Goal: Task Accomplishment & Management: Complete application form

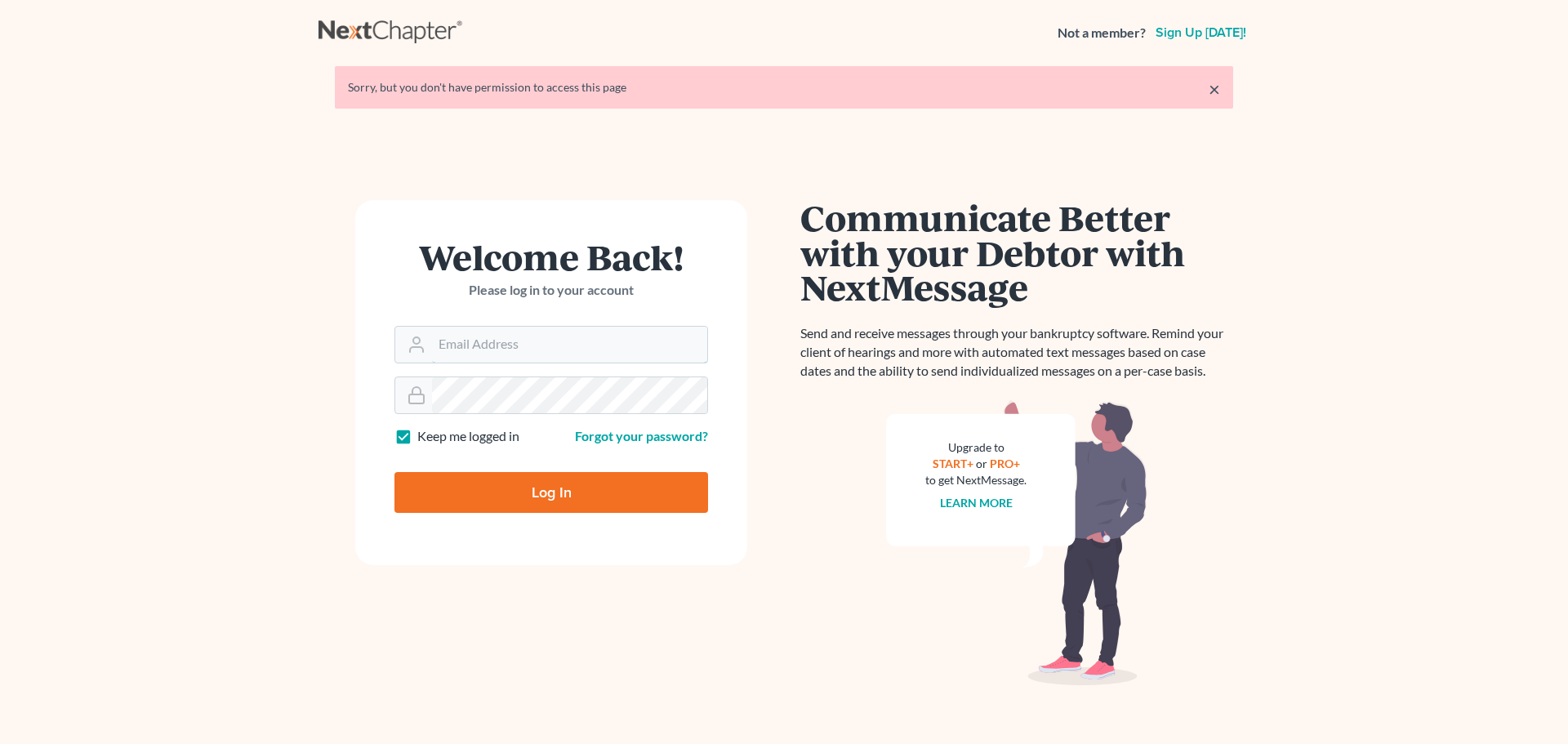
type input "[PERSON_NAME][EMAIL_ADDRESS][DOMAIN_NAME]"
drag, startPoint x: 558, startPoint y: 495, endPoint x: 544, endPoint y: 480, distance: 20.5
click at [556, 493] on input "Log In" at bounding box center [551, 492] width 314 height 41
type input "Thinking..."
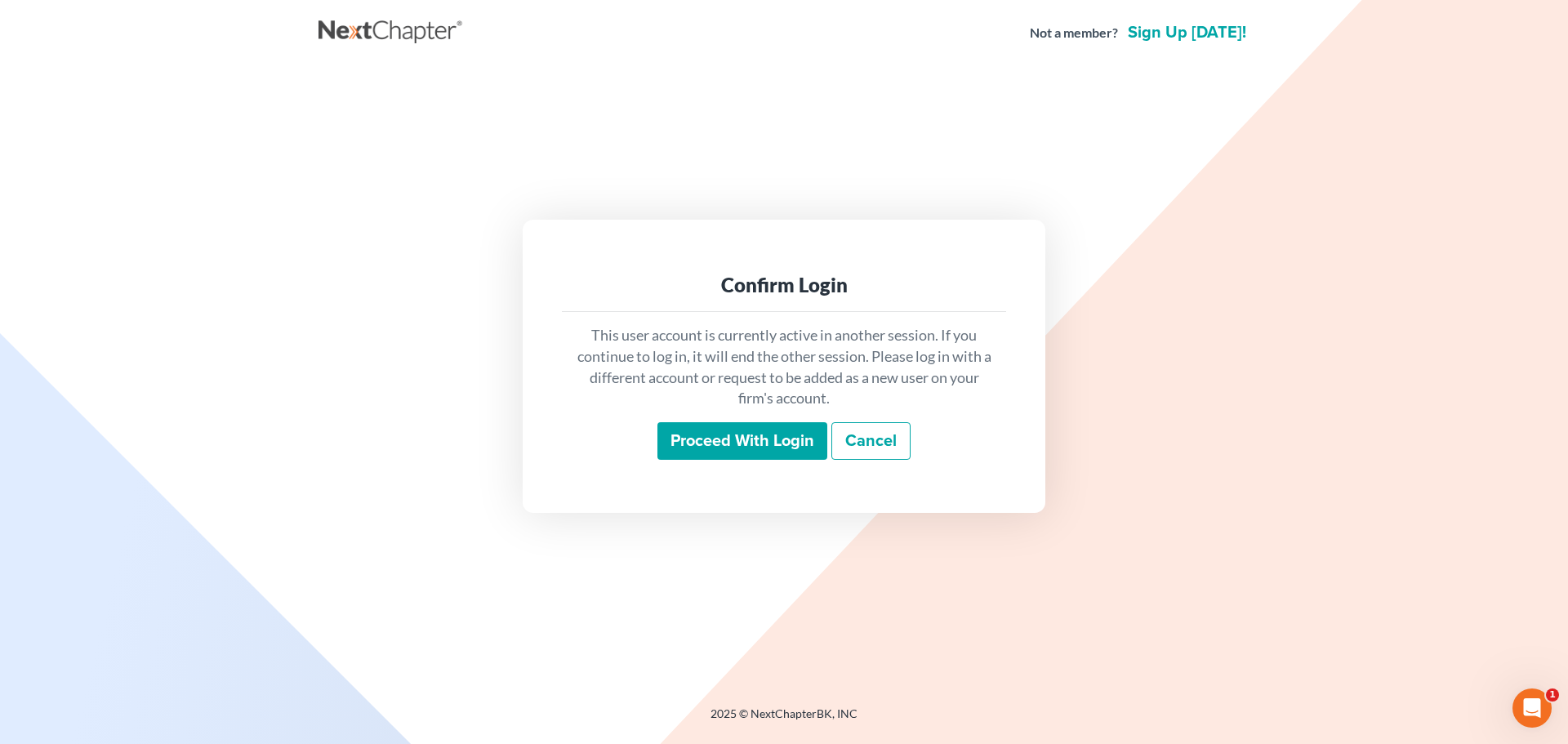
click at [753, 453] on input "Proceed with login" at bounding box center [743, 441] width 170 height 38
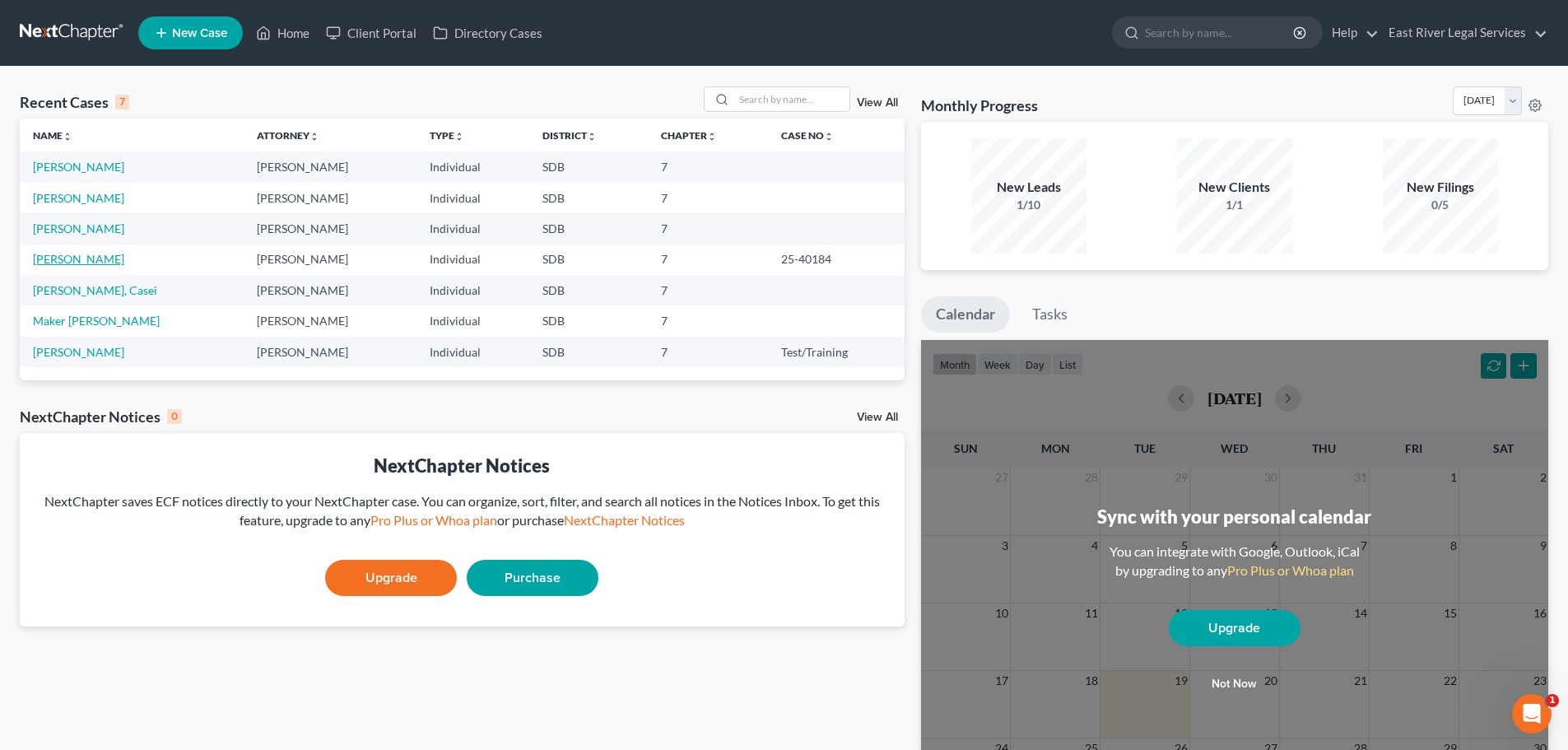
click at [78, 261] on link "[PERSON_NAME]" at bounding box center [79, 259] width 92 height 14
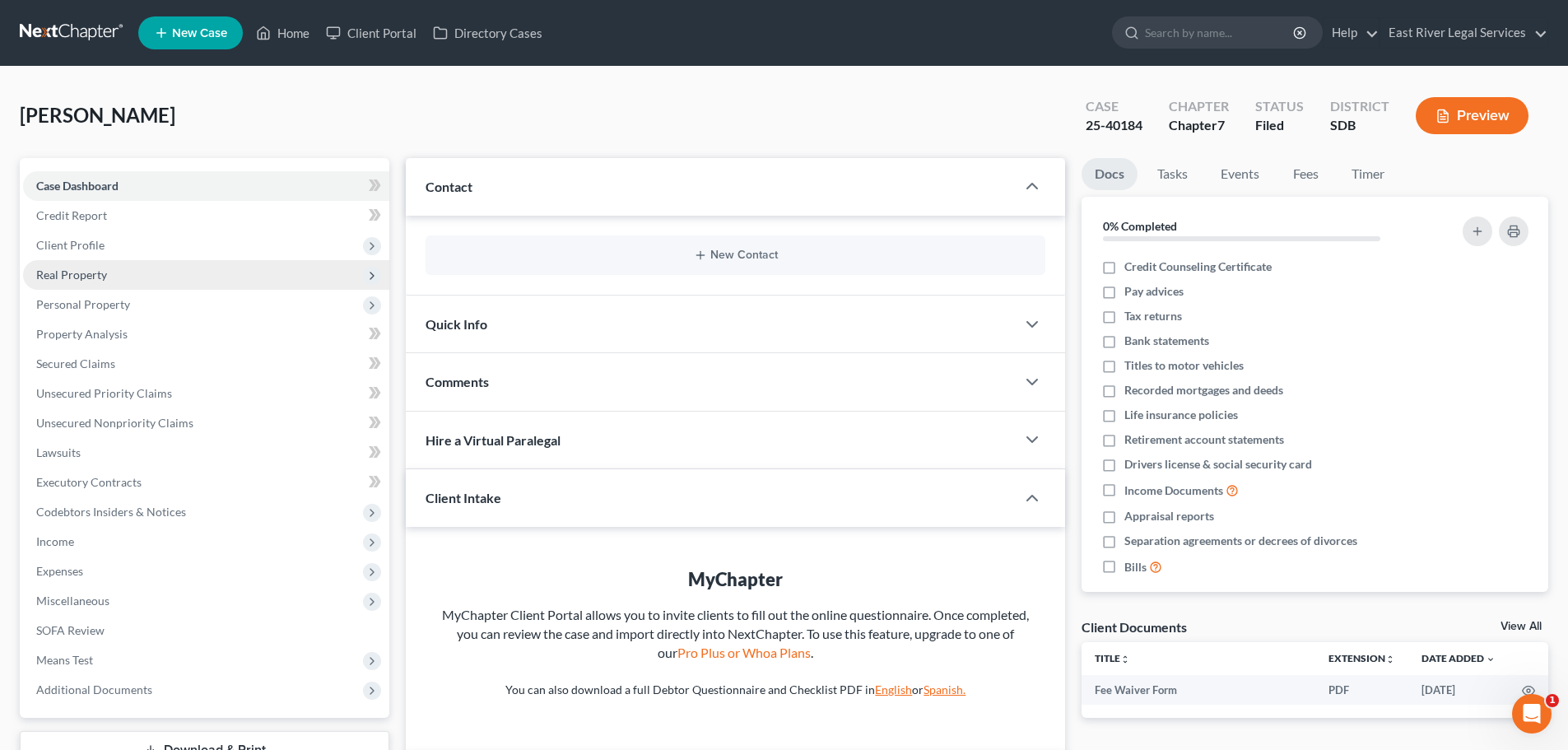
click at [95, 275] on span "Real Property" at bounding box center [71, 275] width 71 height 14
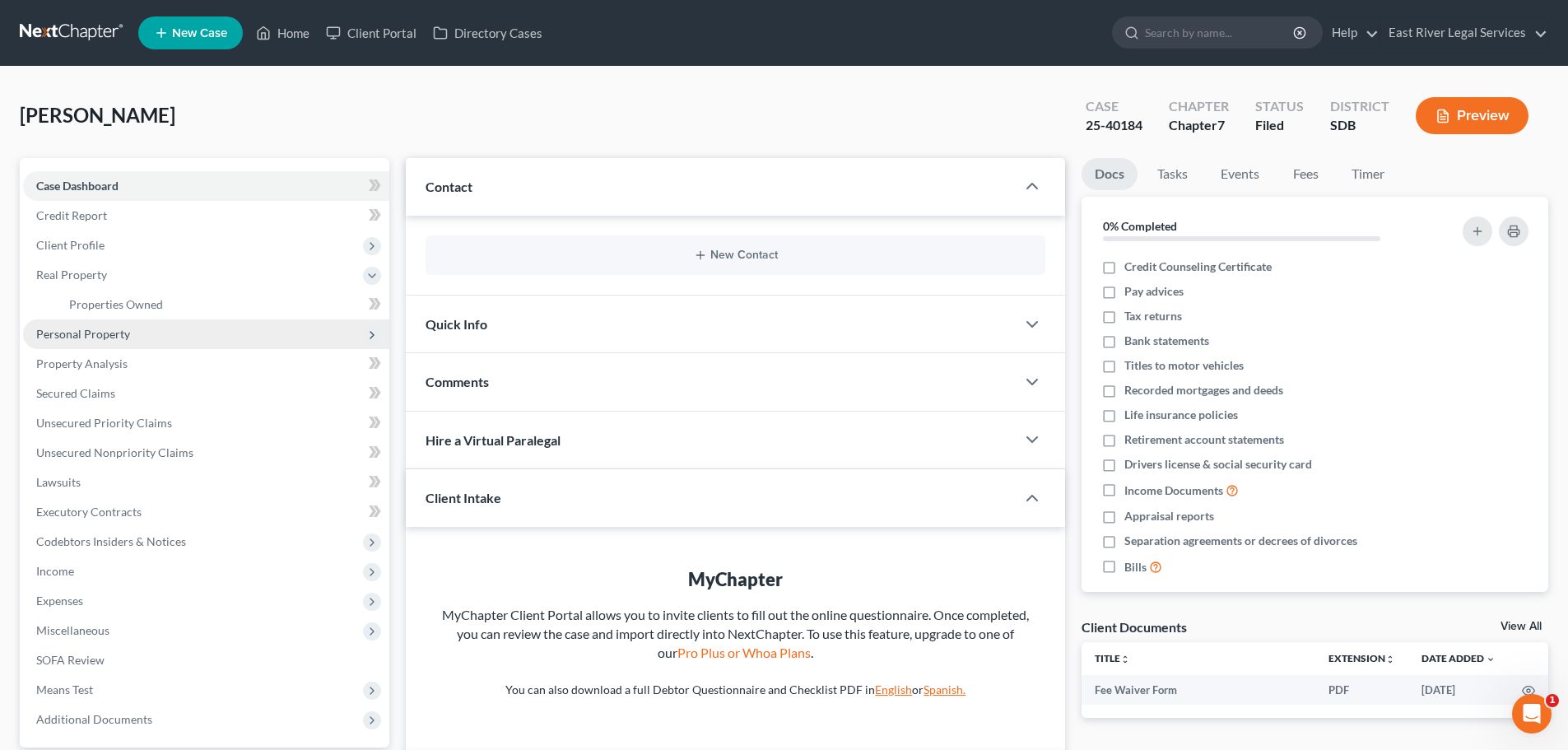
click at [91, 337] on span "Personal Property" at bounding box center [83, 334] width 94 height 14
click at [111, 336] on span "Vehicles Owned" at bounding box center [110, 334] width 82 height 14
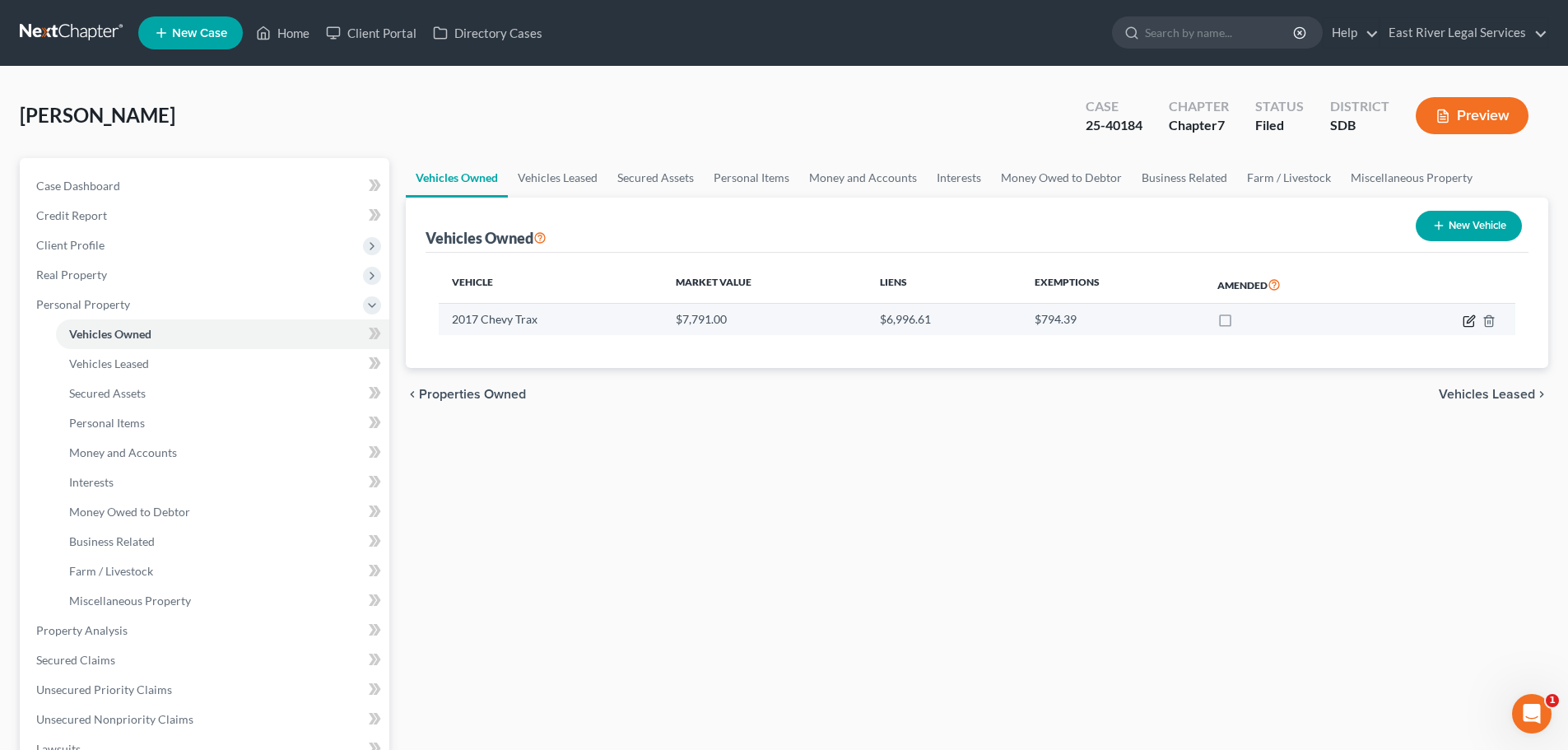
click at [1472, 320] on icon "button" at bounding box center [1470, 319] width 7 height 7
select select "0"
select select "9"
select select "3"
select select "0"
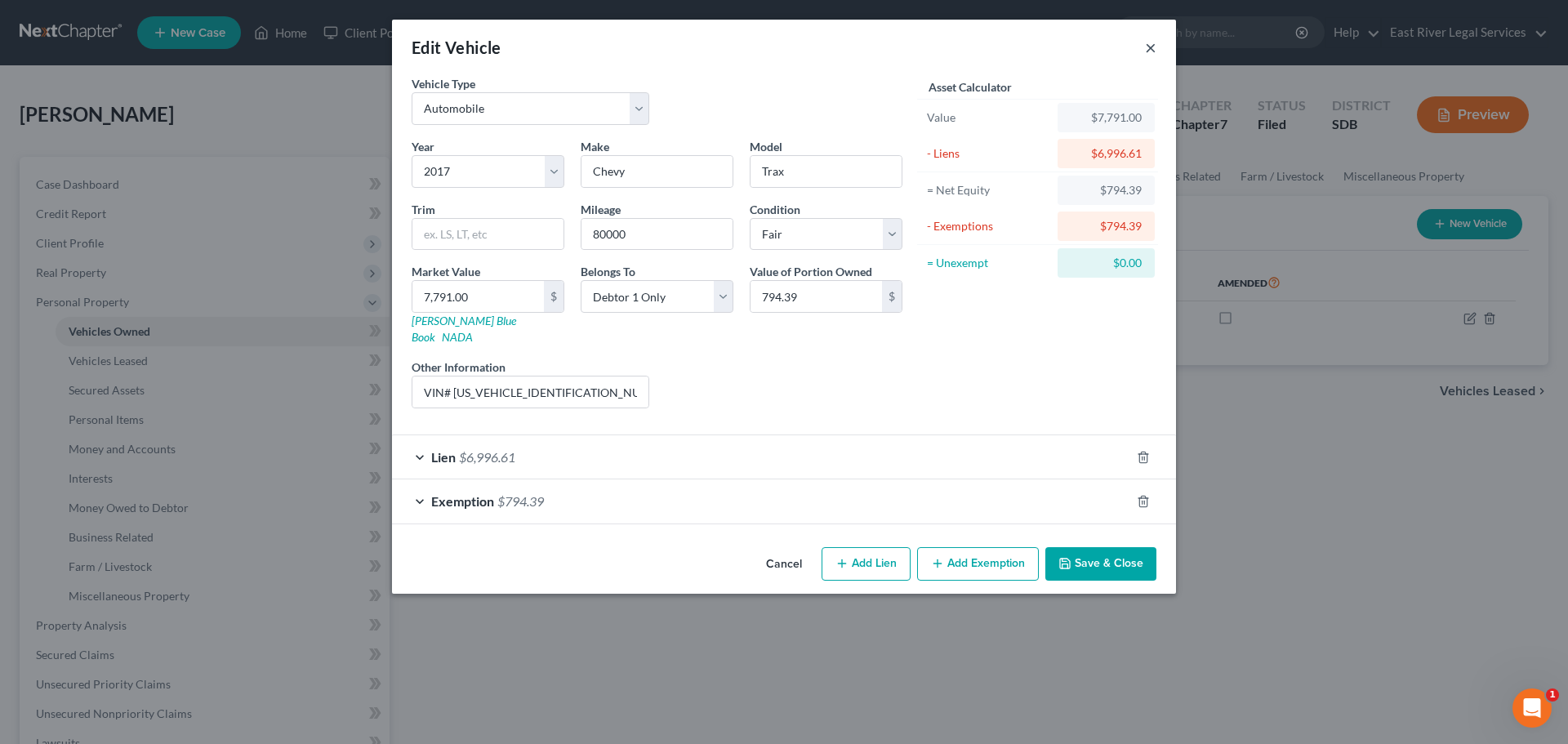
click at [1152, 48] on button "×" at bounding box center [1151, 48] width 12 height 20
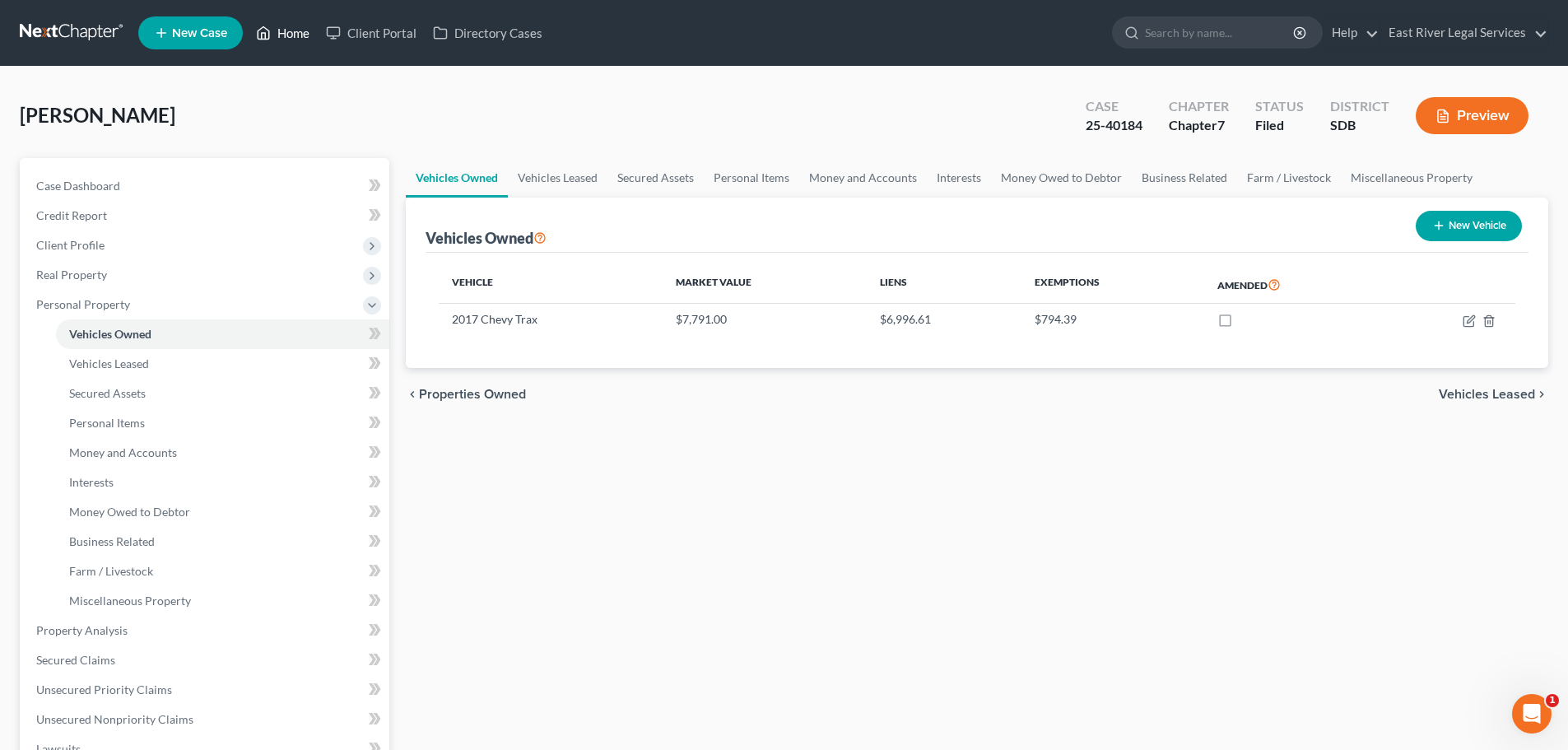
click at [276, 32] on link "Home" at bounding box center [282, 33] width 70 height 30
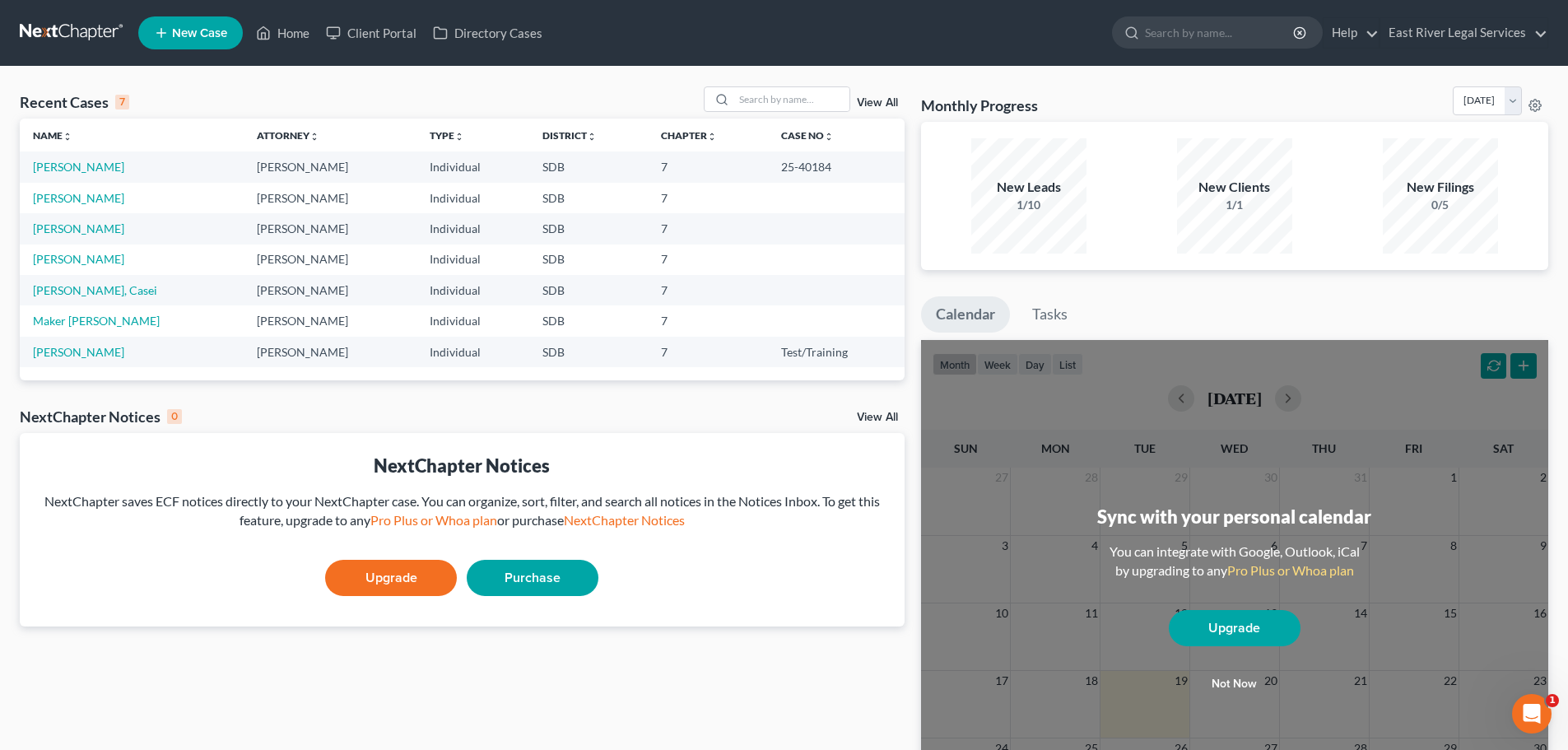
click at [81, 208] on td "[PERSON_NAME]" at bounding box center [132, 198] width 224 height 31
click at [86, 200] on link "[PERSON_NAME]" at bounding box center [79, 198] width 92 height 14
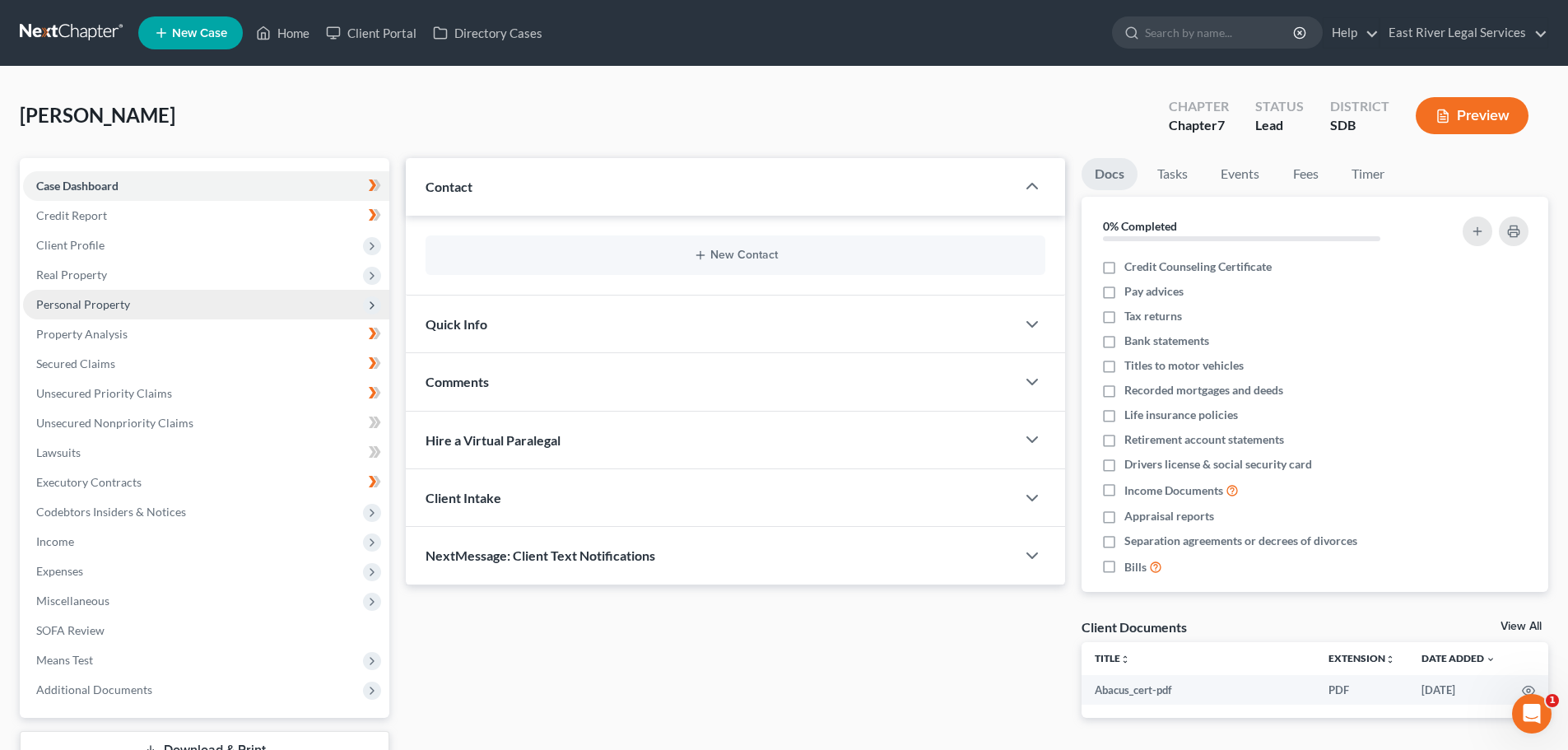
click at [92, 310] on span "Personal Property" at bounding box center [83, 305] width 94 height 14
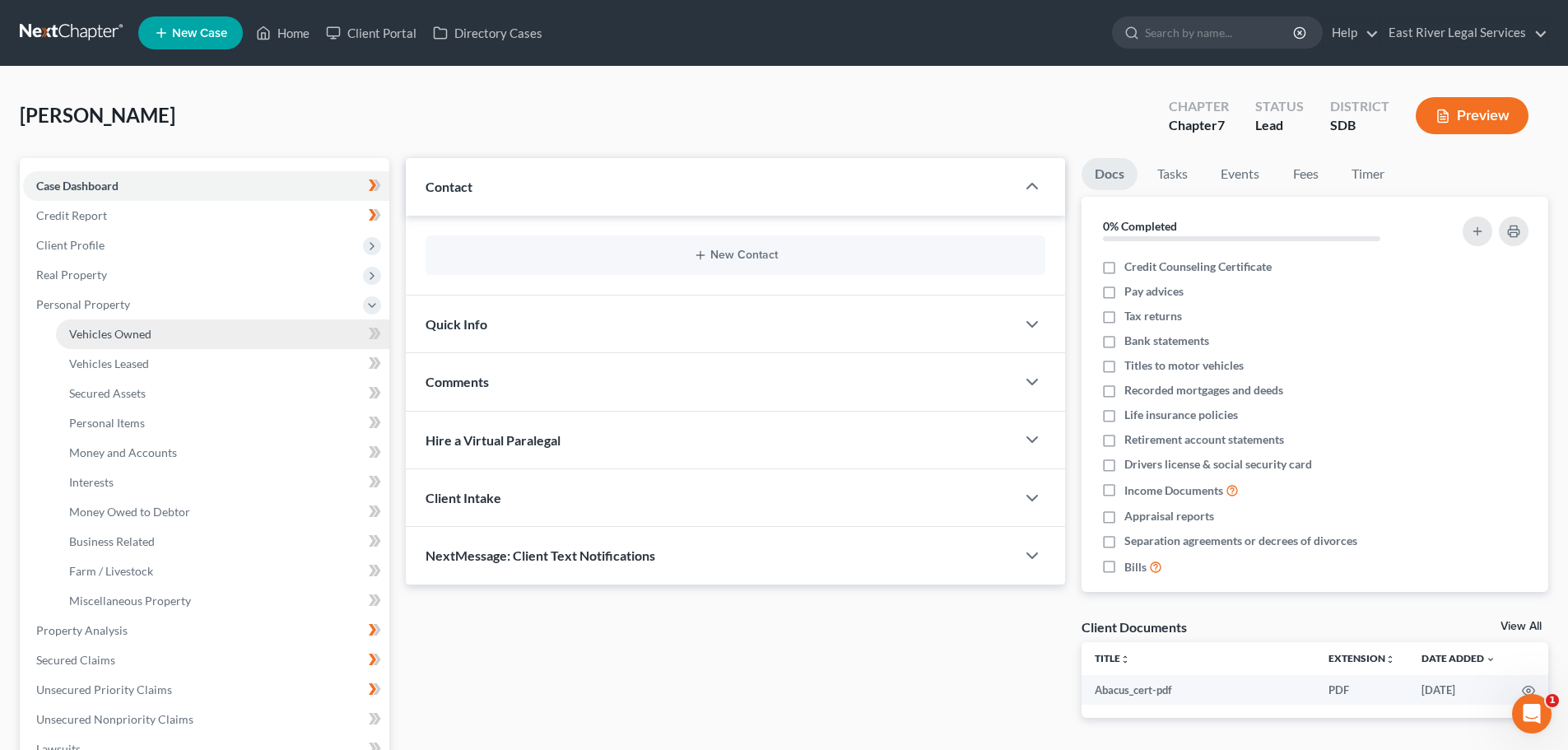
click at [117, 339] on span "Vehicles Owned" at bounding box center [110, 334] width 82 height 14
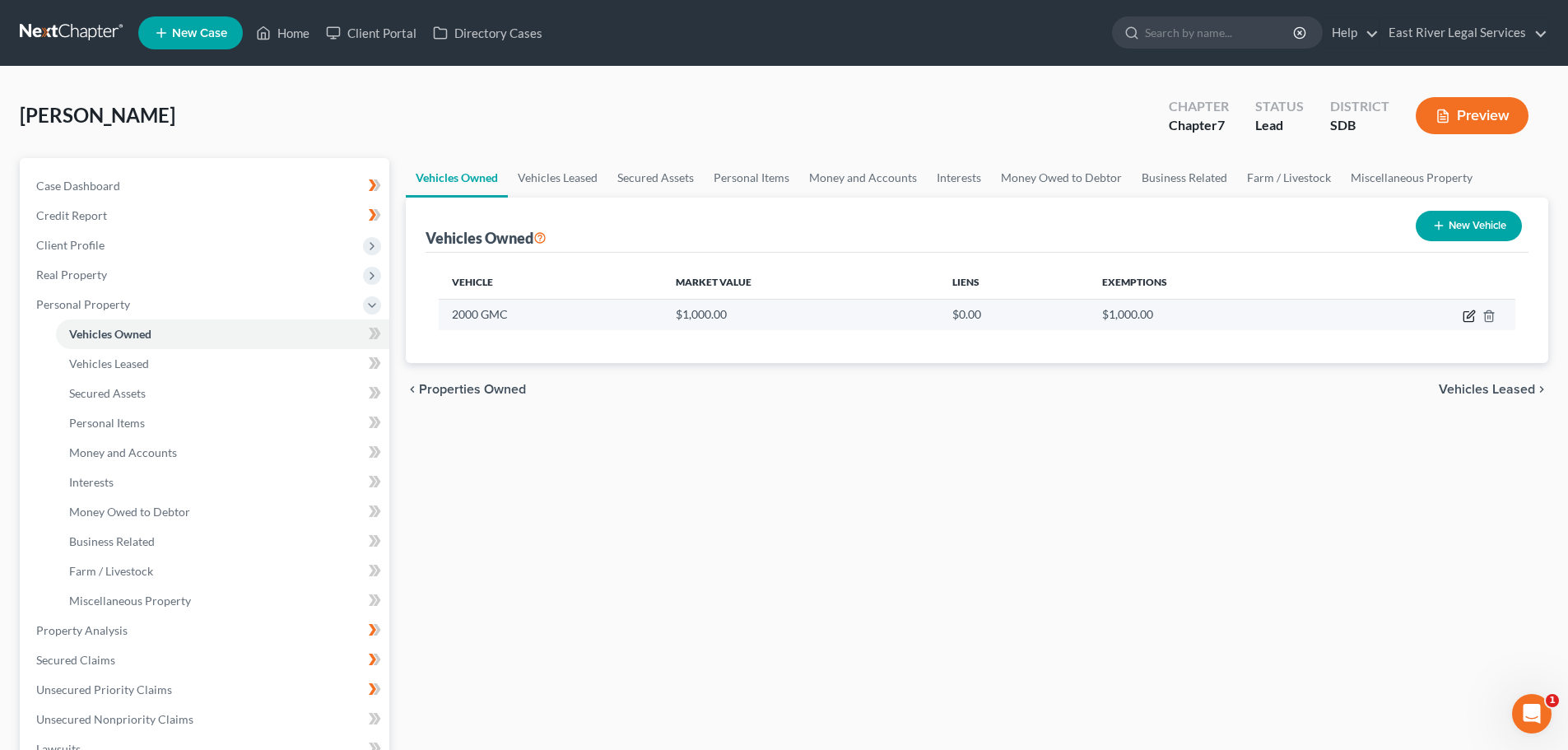
click at [1466, 319] on icon "button" at bounding box center [1468, 316] width 13 height 13
select select "0"
select select "26"
select select "0"
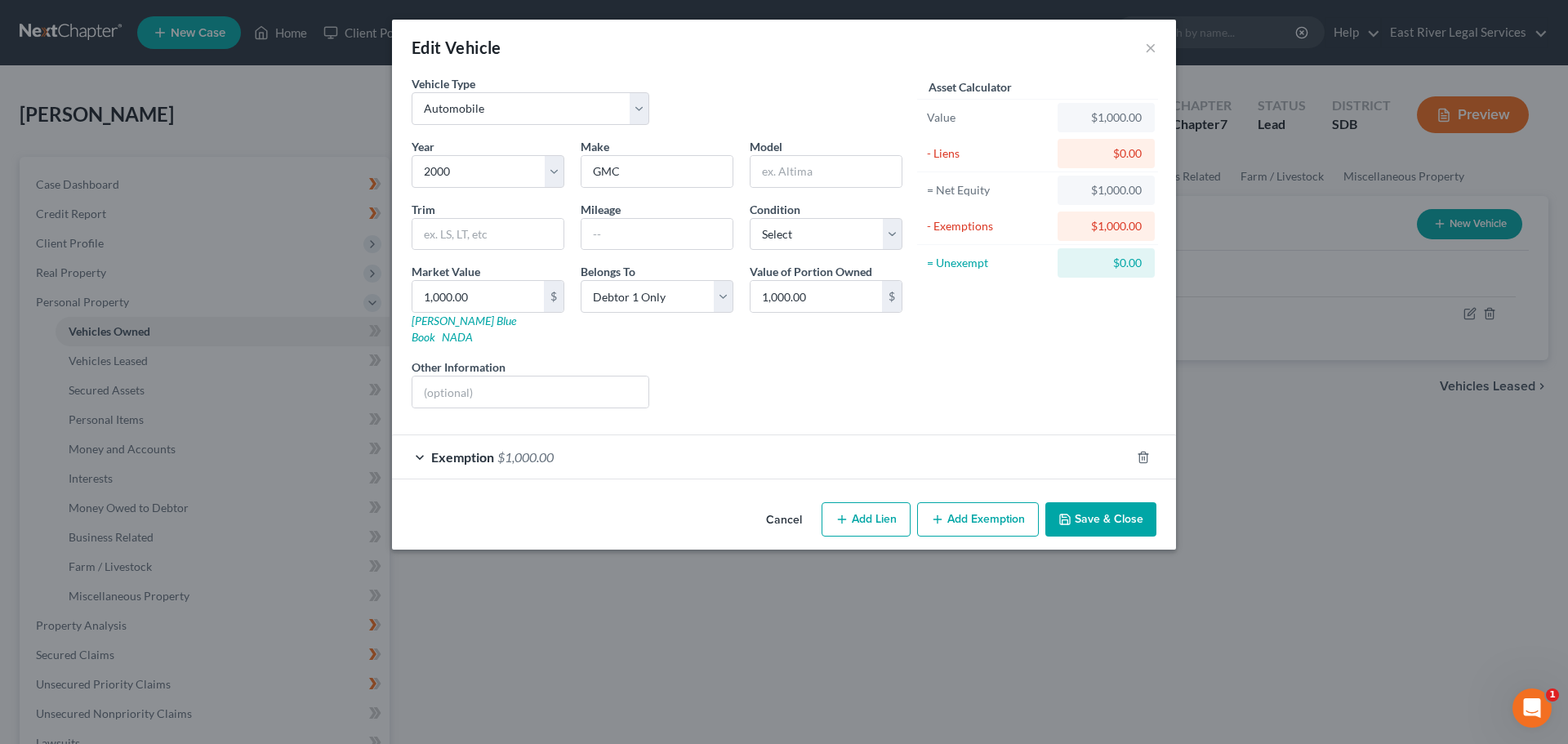
click at [779, 504] on button "Cancel" at bounding box center [784, 520] width 62 height 33
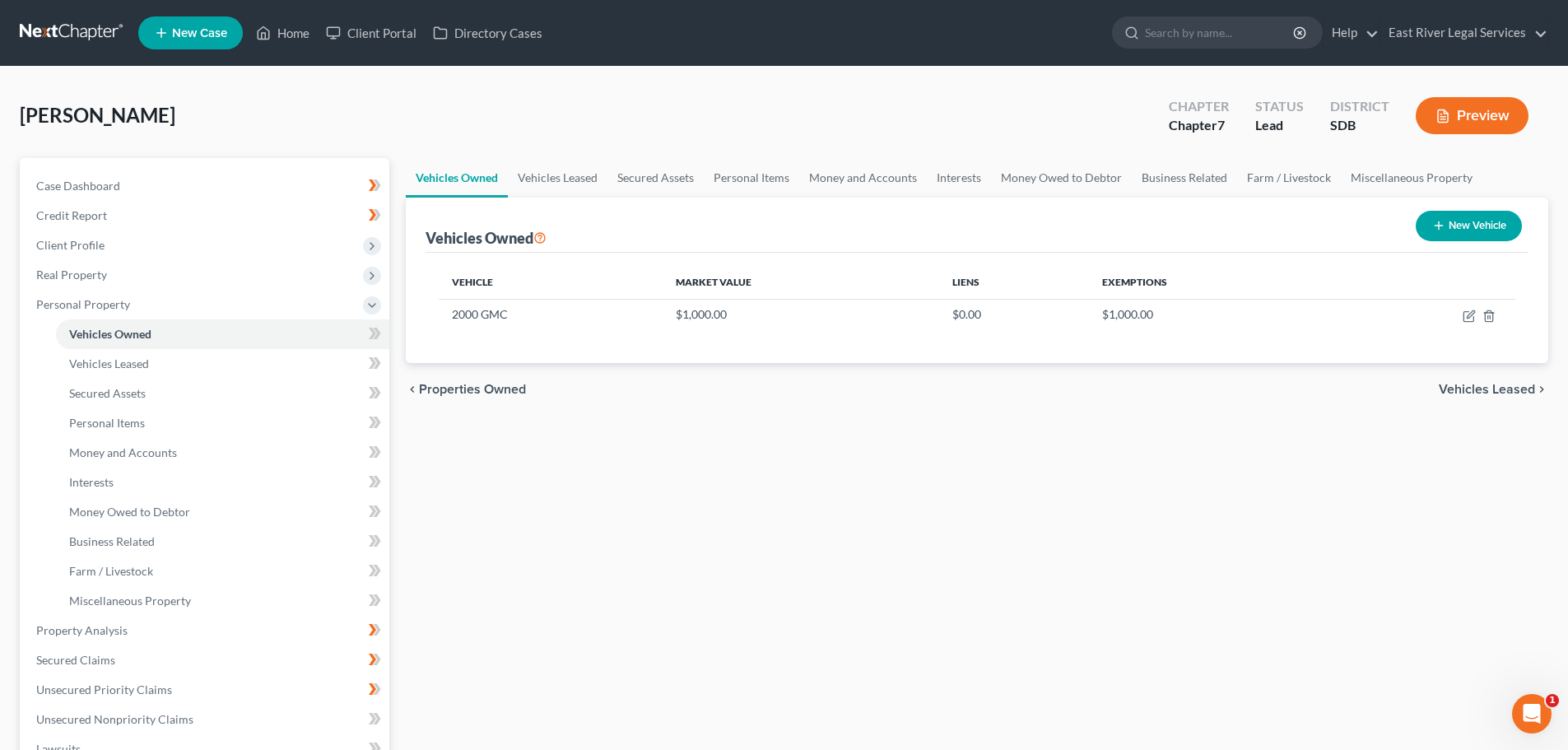
click at [914, 527] on div "Vehicles Owned Vehicles Leased Secured Assets Personal Items Money and Accounts…" at bounding box center [976, 633] width 1159 height 952
click at [1468, 313] on icon "button" at bounding box center [1468, 316] width 13 height 13
select select "0"
select select "26"
select select "0"
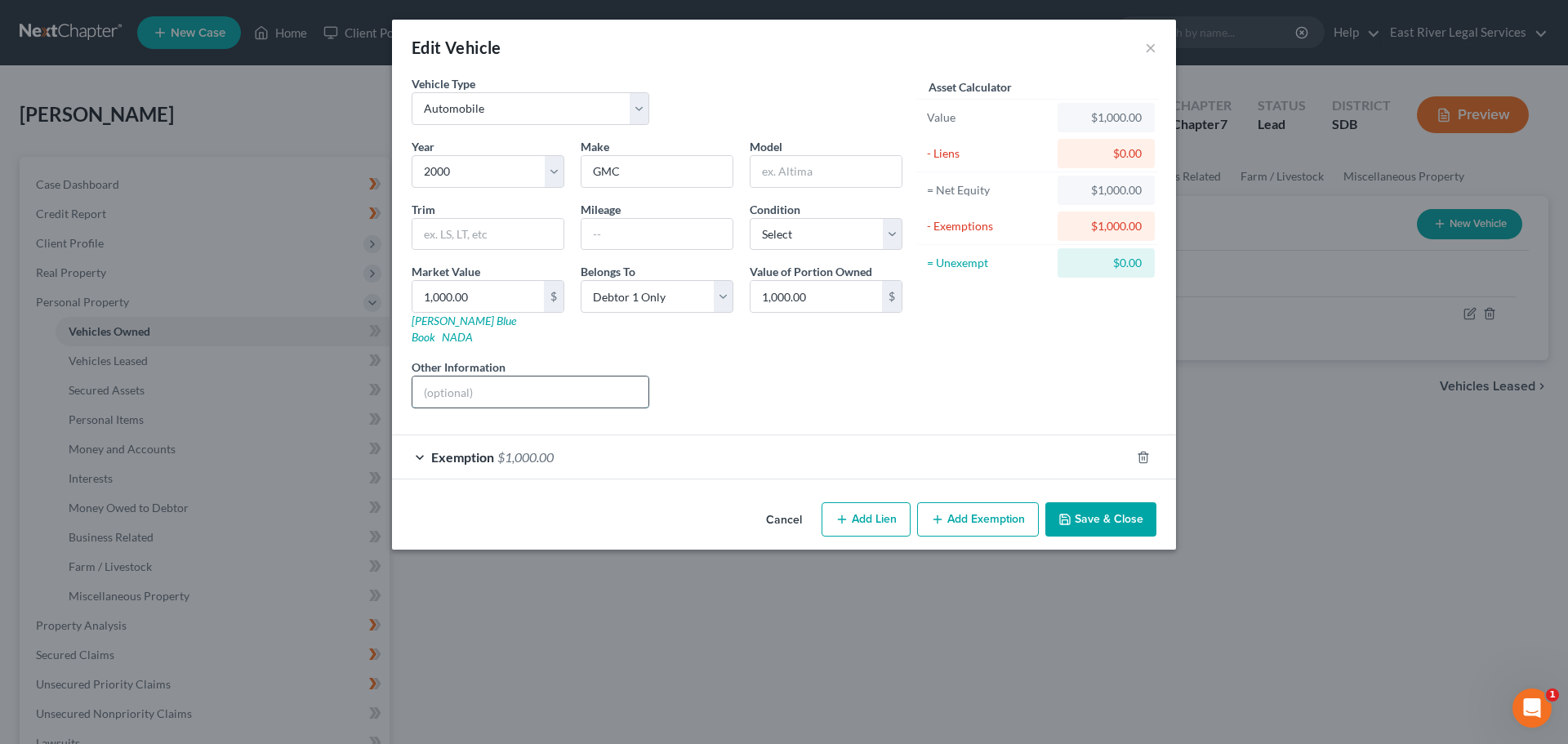
click at [464, 388] on input "text" at bounding box center [530, 391] width 236 height 31
type input "VIN# [US_VEHICLE_IDENTIFICATION_NUMBER]"
click at [758, 359] on div "Liens Select" at bounding box center [784, 383] width 254 height 50
click at [1117, 505] on button "Save & Close" at bounding box center [1101, 519] width 111 height 35
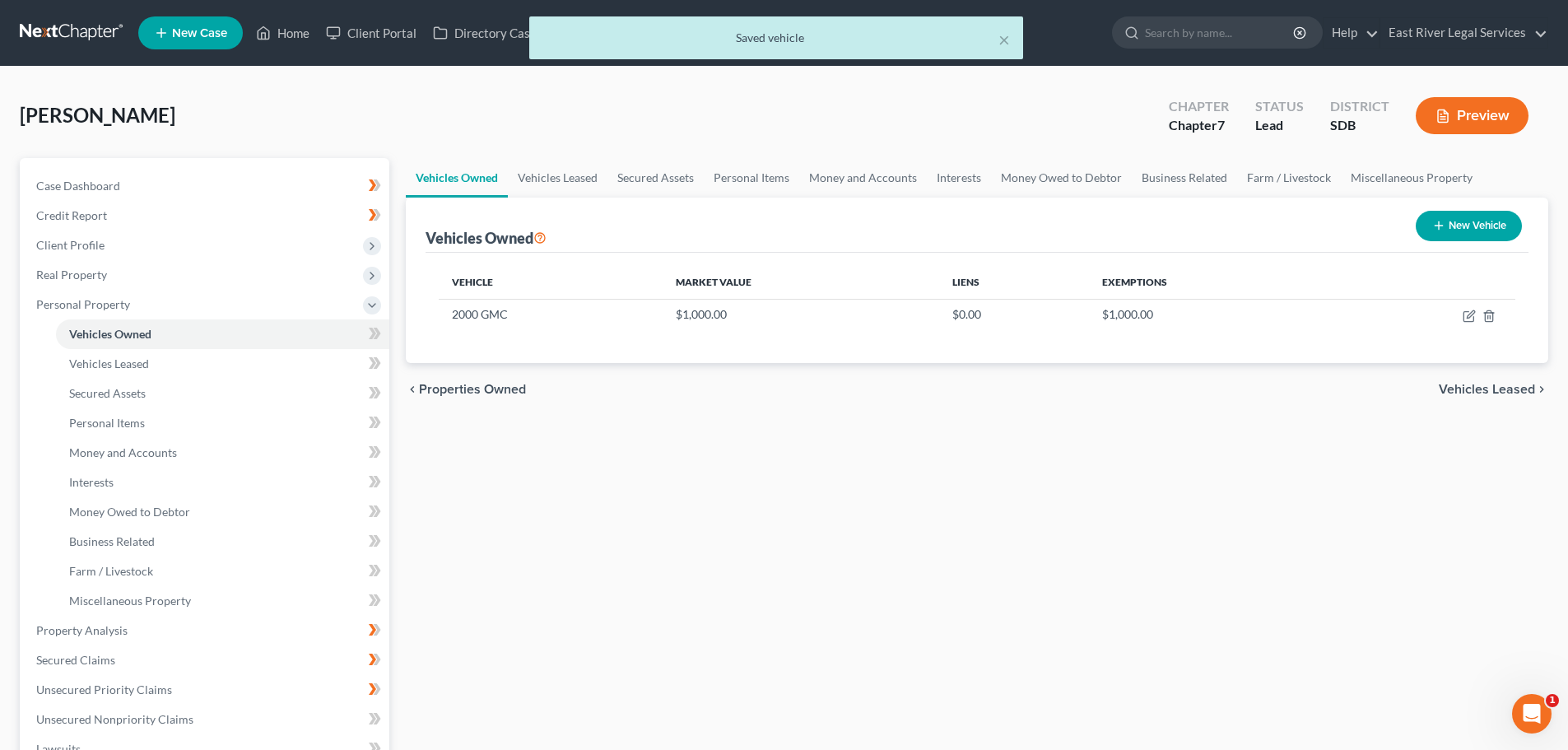
click at [284, 31] on div "× Saved vehicle" at bounding box center [776, 41] width 1568 height 51
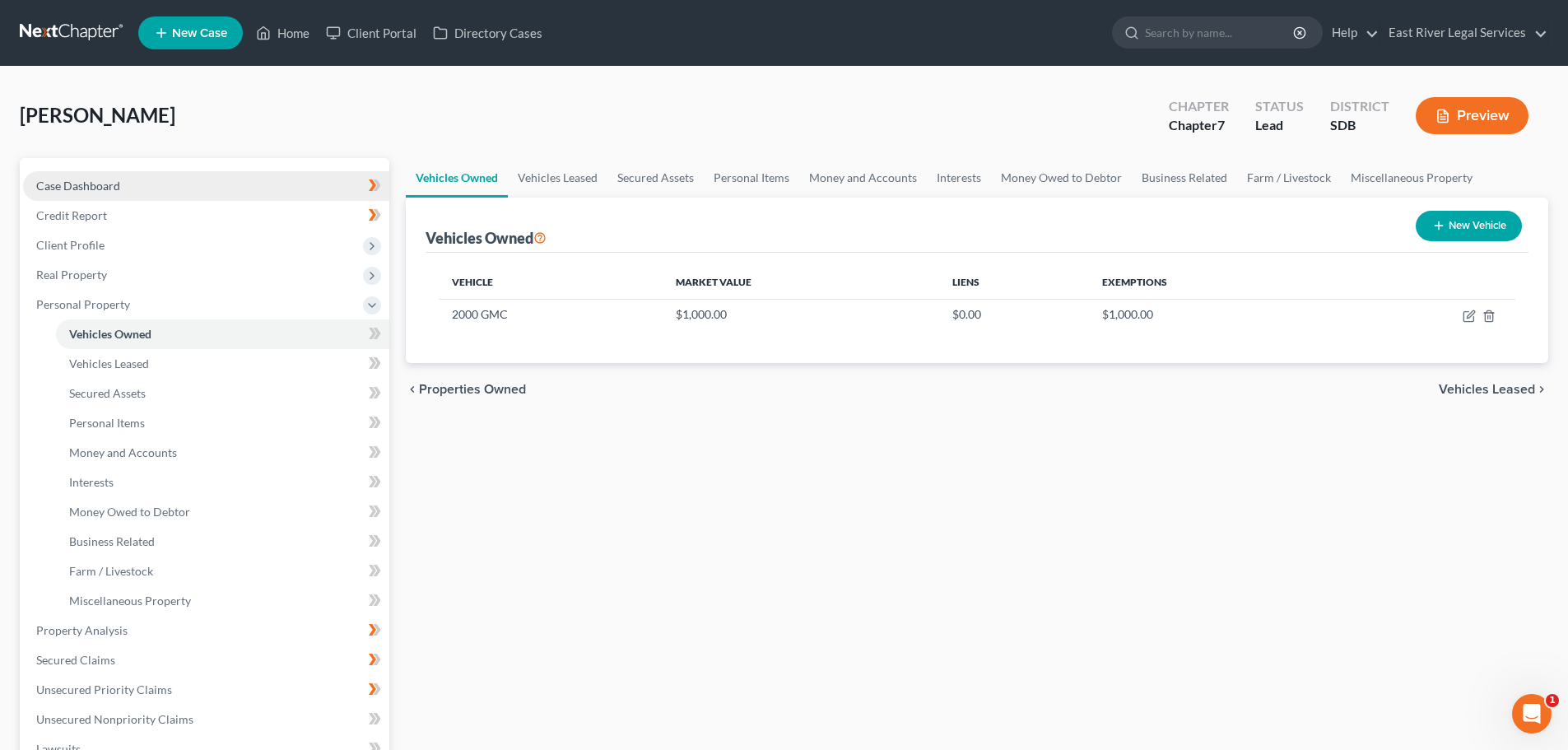
click at [99, 185] on span "Case Dashboard" at bounding box center [78, 186] width 84 height 14
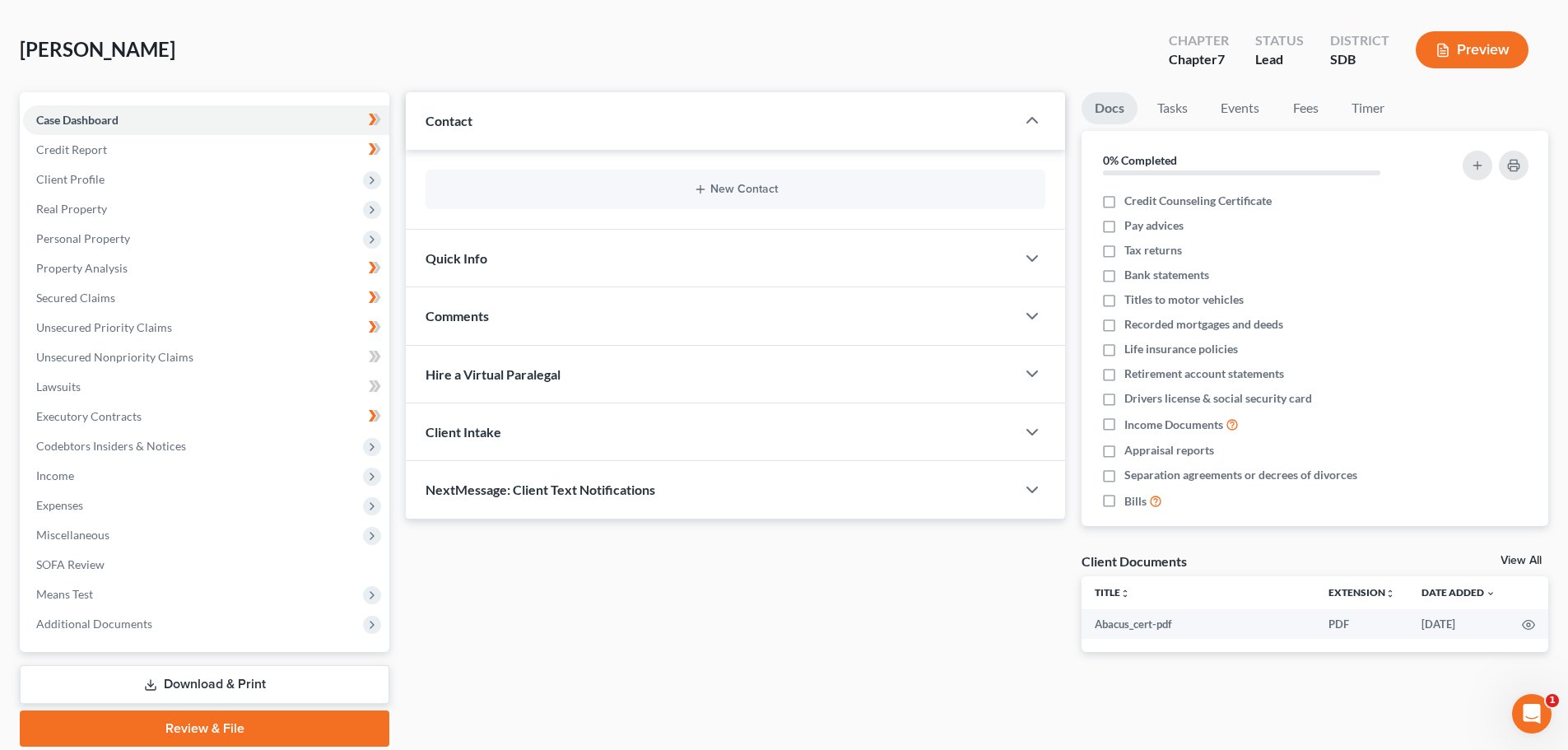
scroll to position [125, 0]
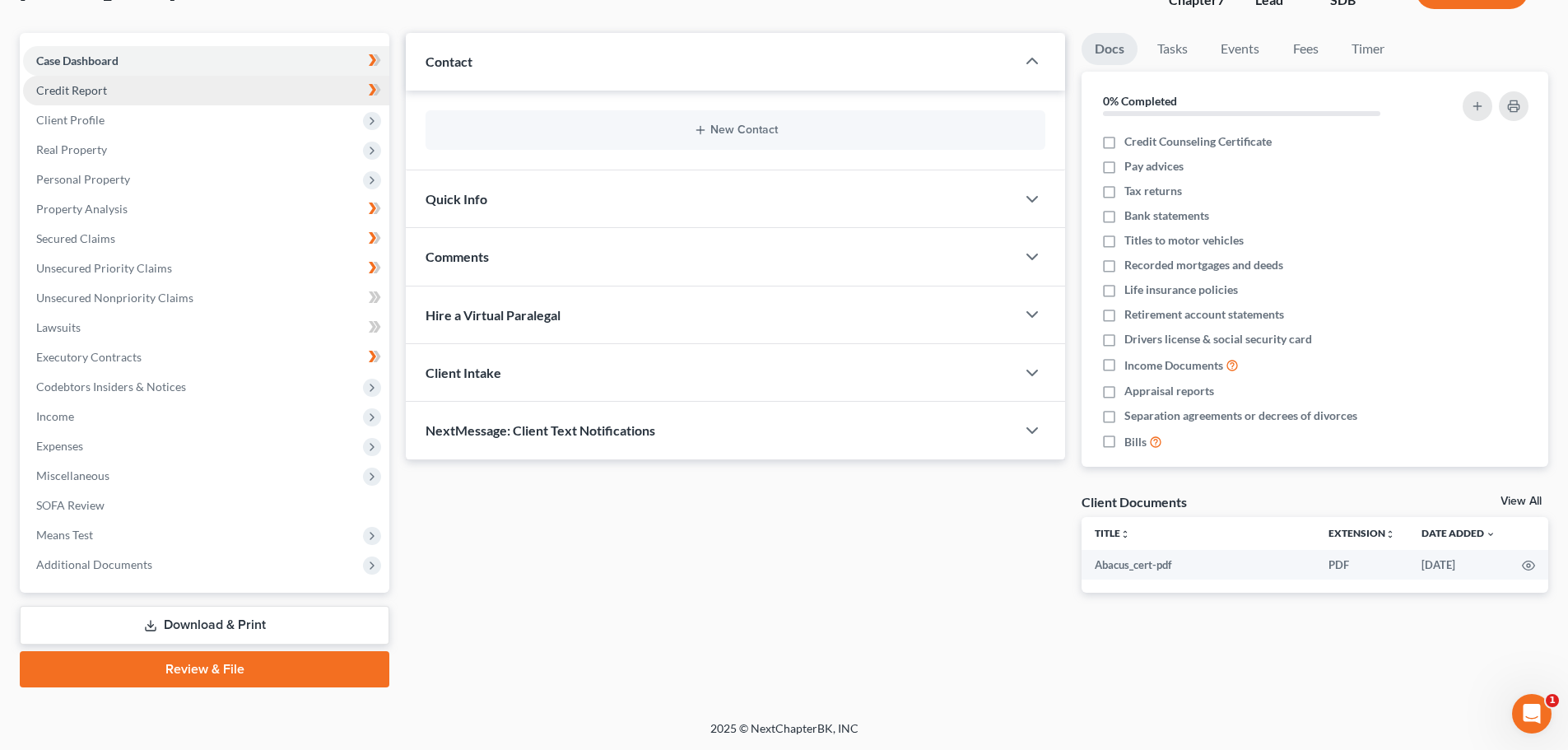
click at [75, 92] on span "Credit Report" at bounding box center [71, 90] width 71 height 14
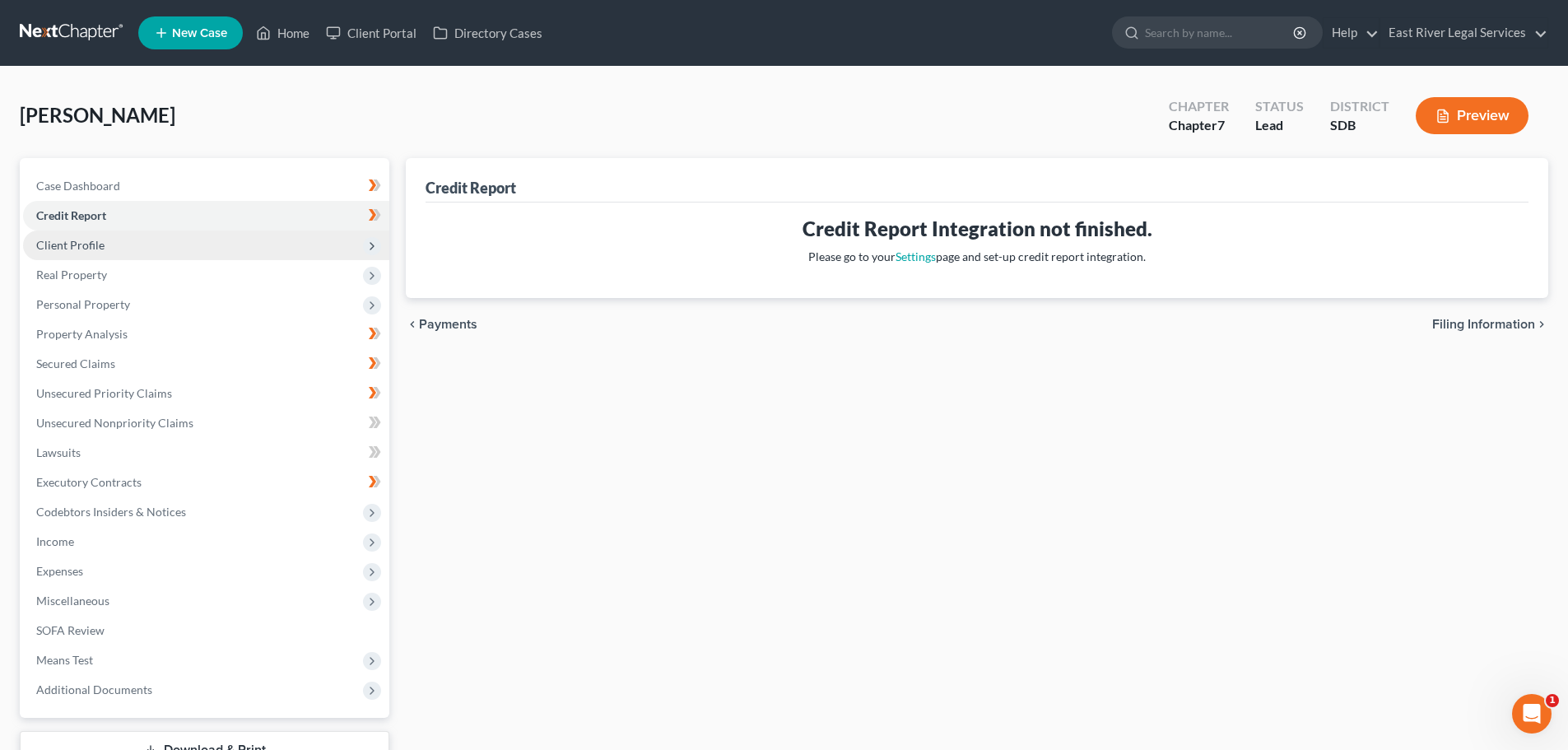
click at [85, 243] on span "Client Profile" at bounding box center [70, 245] width 68 height 14
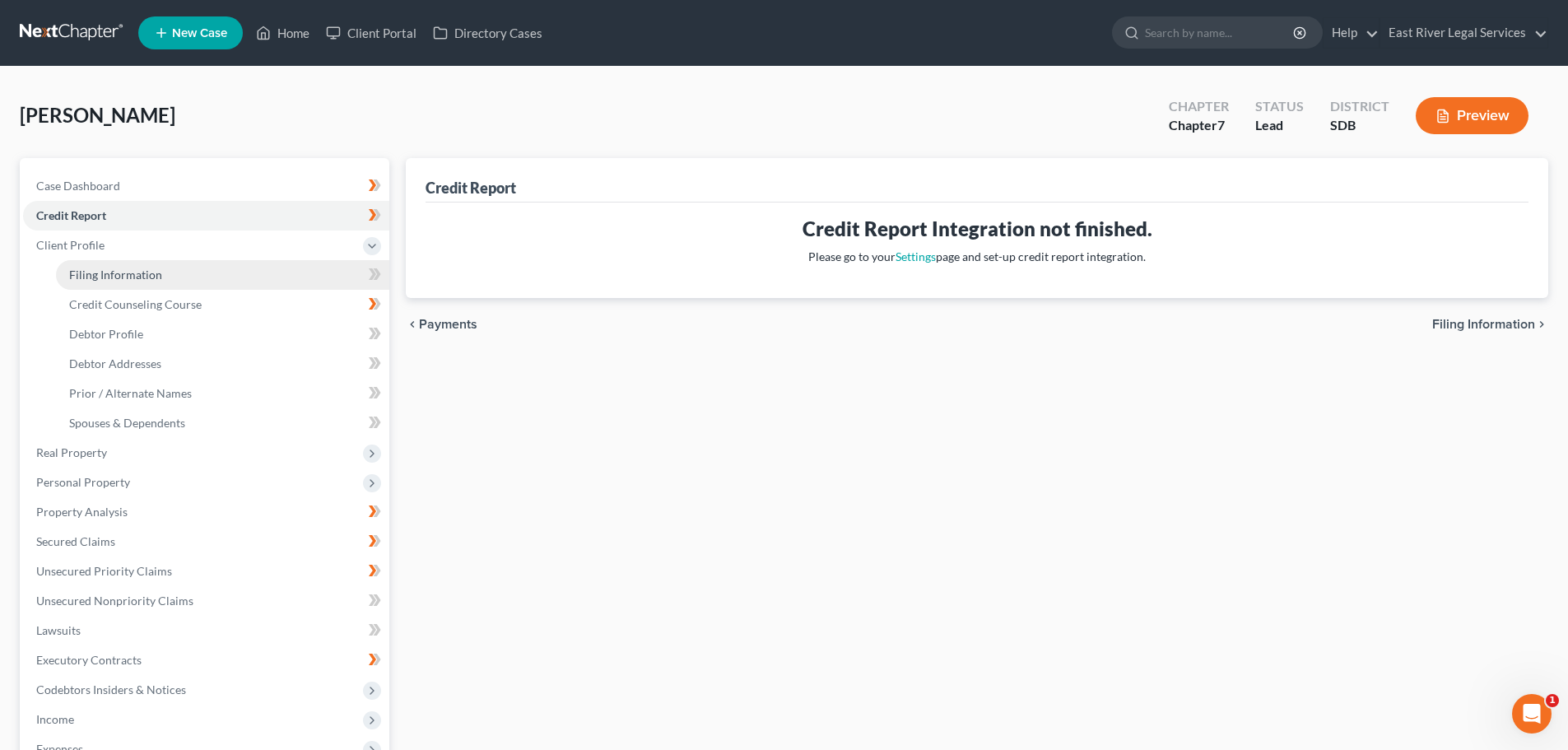
click at [103, 287] on link "Filing Information" at bounding box center [223, 276] width 333 height 30
select select "1"
select select "0"
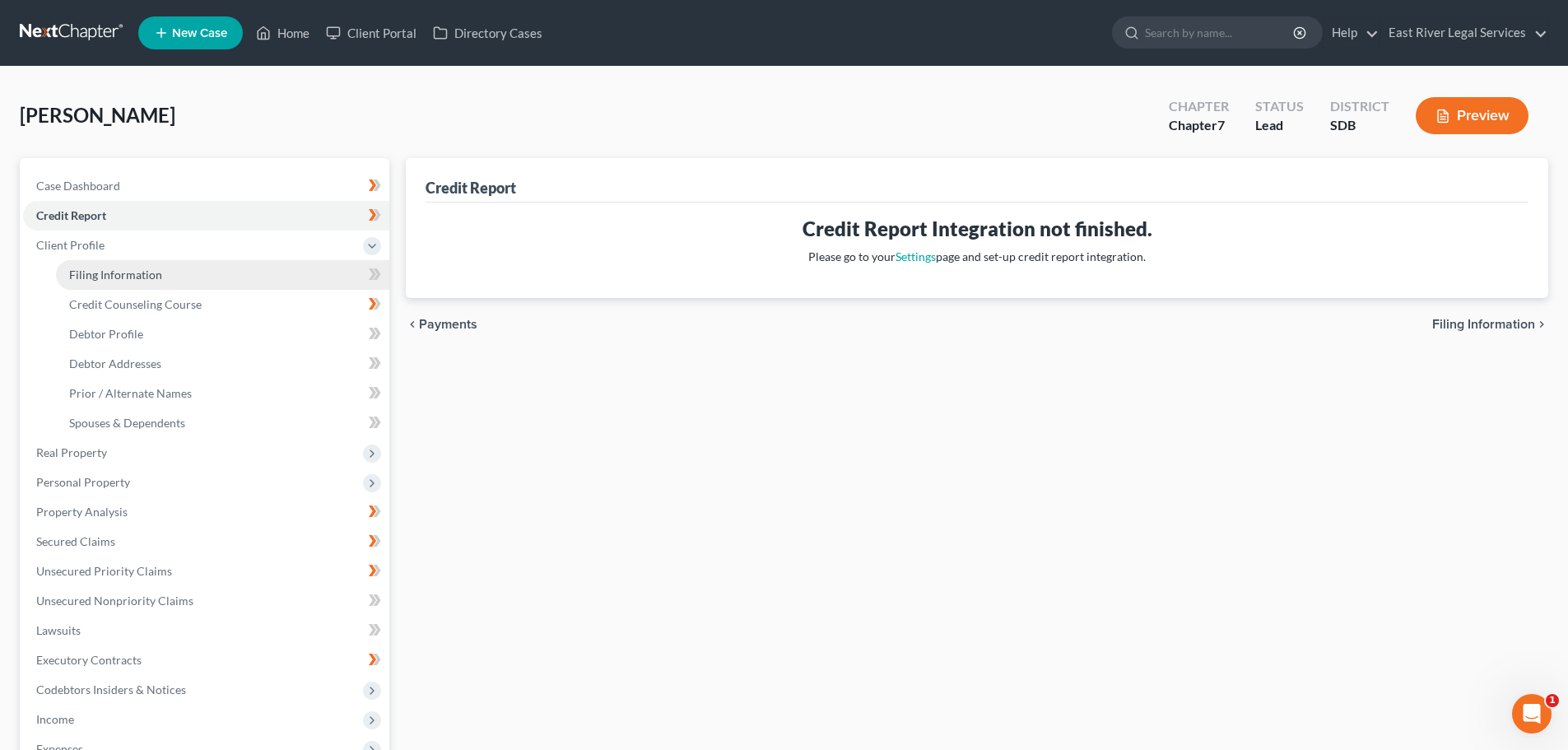
select select "43"
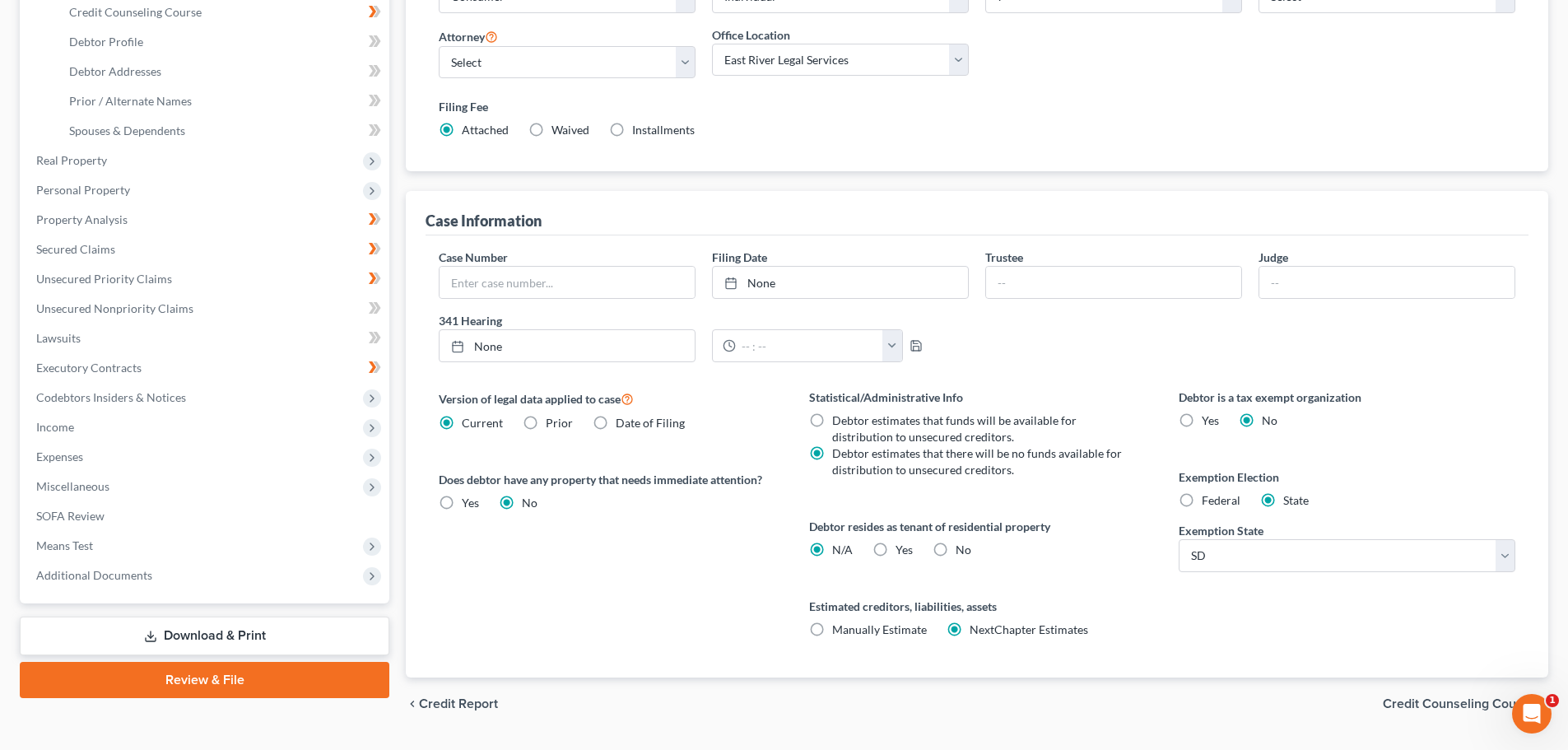
scroll to position [336, 0]
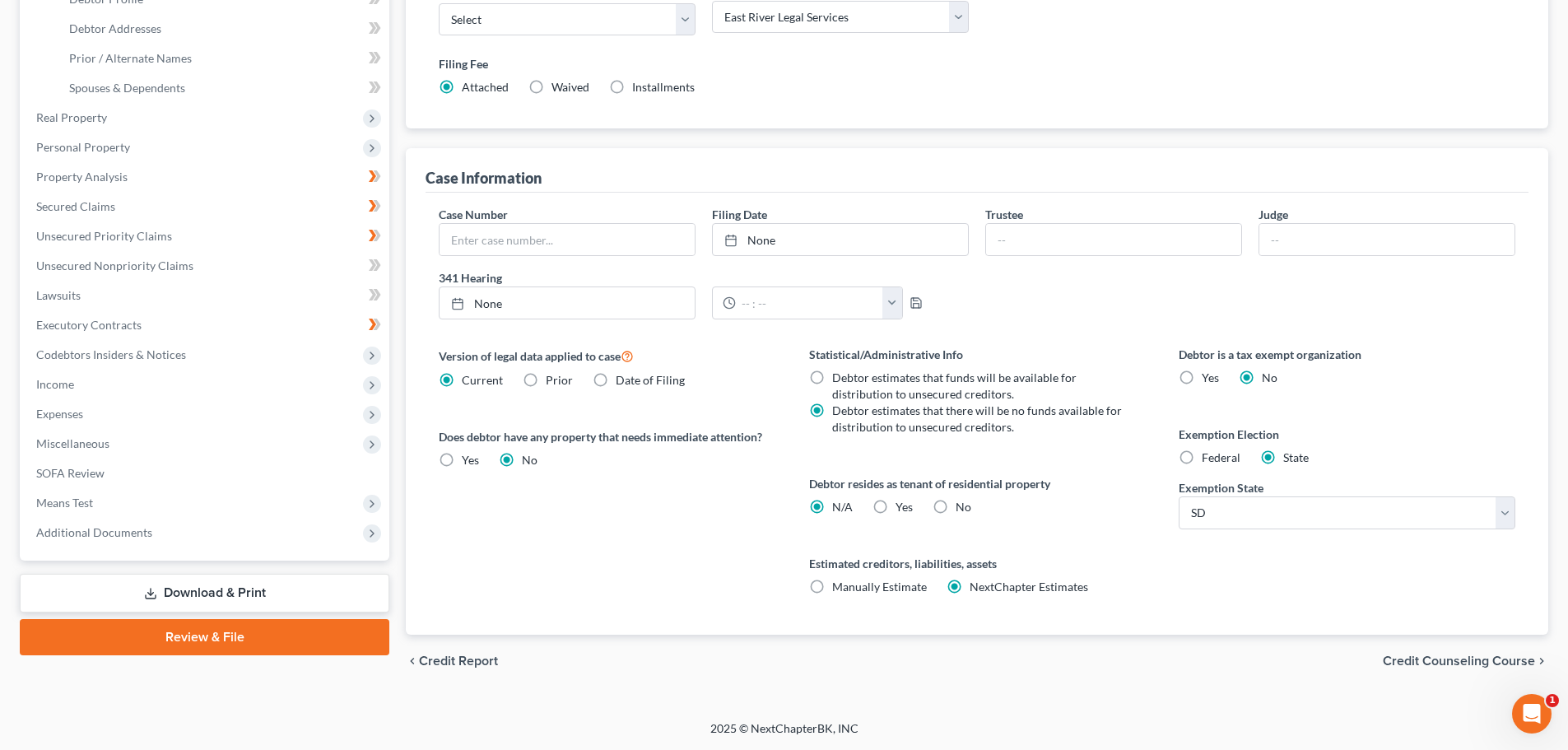
click at [1507, 665] on span "Credit Counseling Course" at bounding box center [1458, 661] width 153 height 13
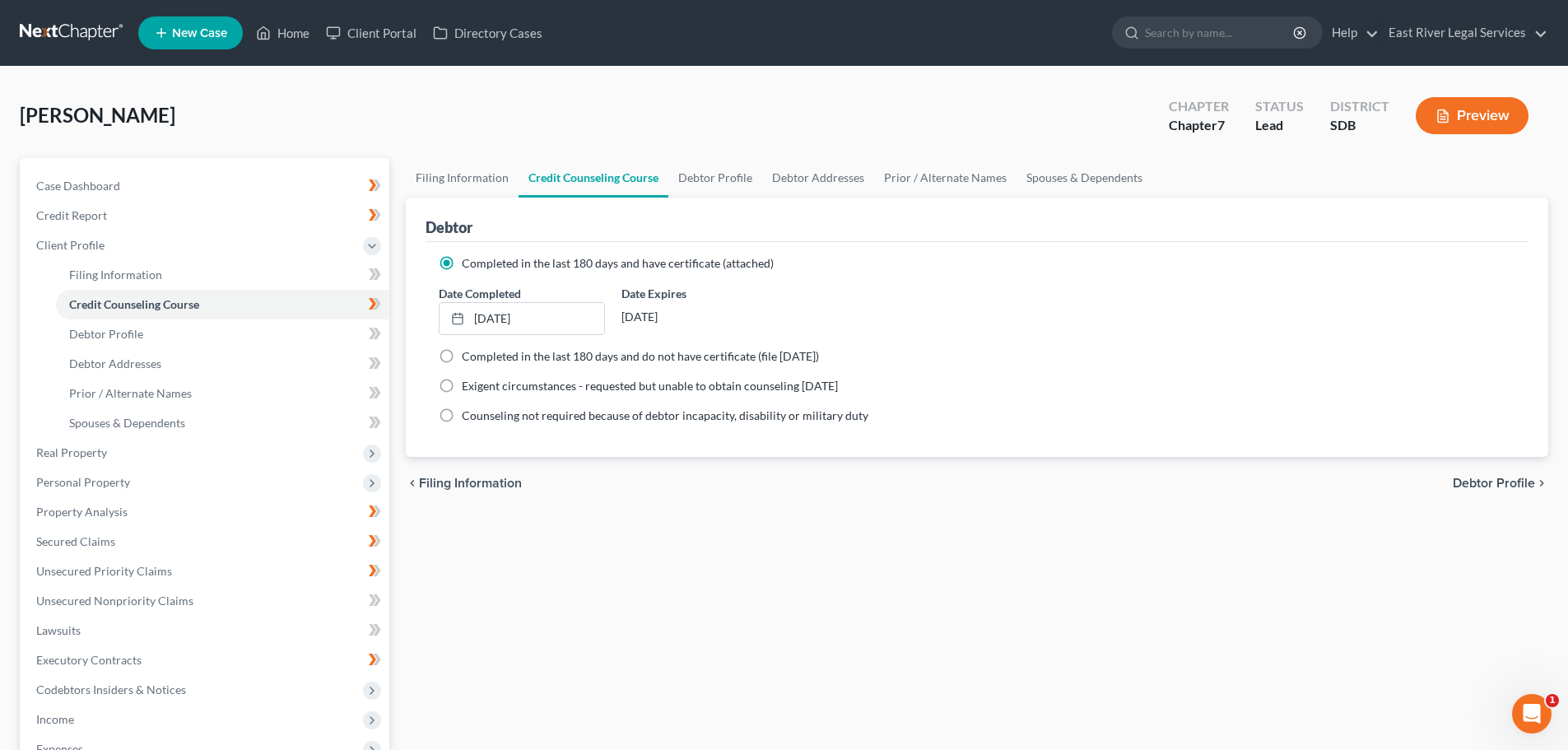
click at [1476, 480] on span "Debtor Profile" at bounding box center [1494, 482] width 82 height 13
select select "4"
select select "1"
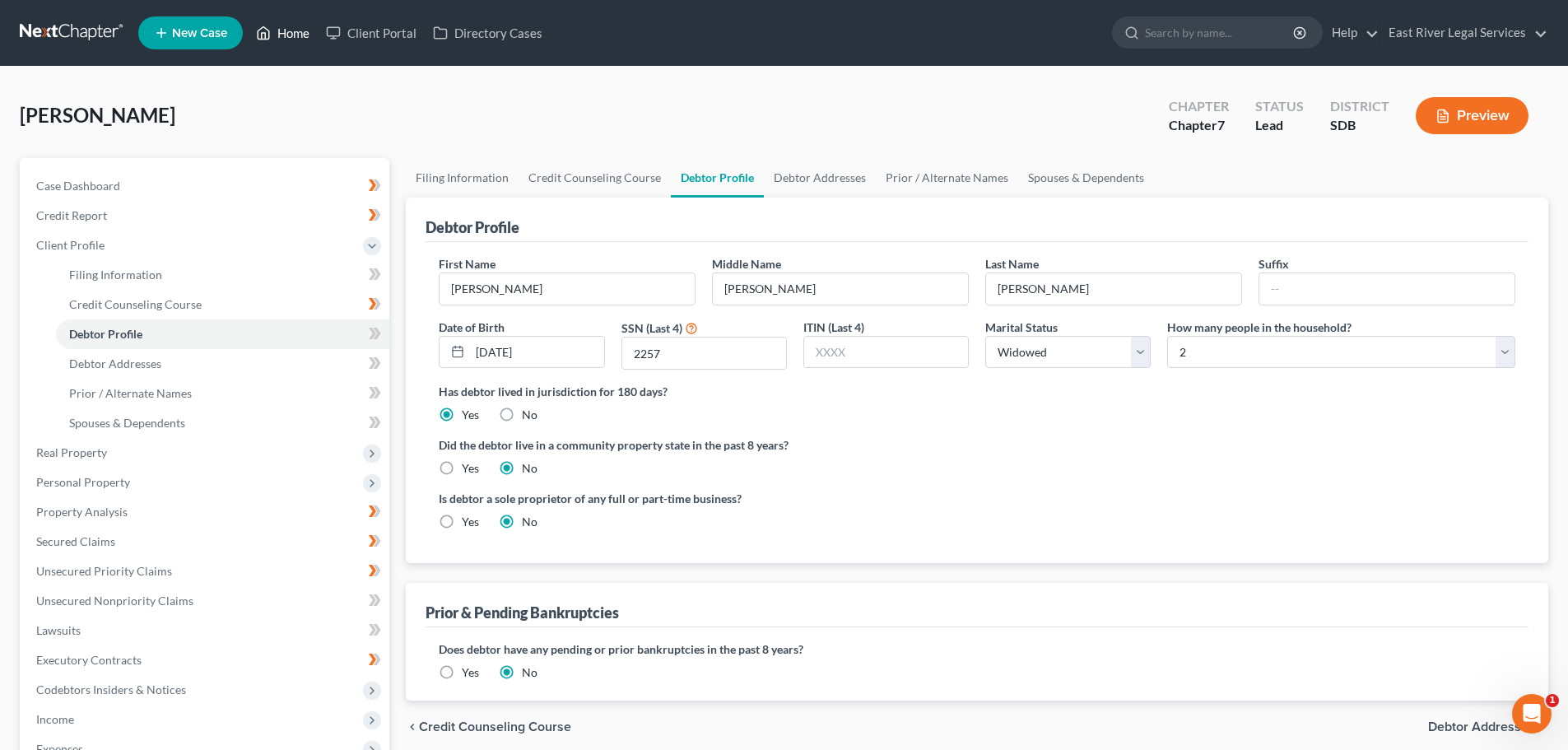
click at [302, 20] on link "Home" at bounding box center [282, 33] width 70 height 30
click at [279, 38] on link "Home" at bounding box center [282, 33] width 70 height 30
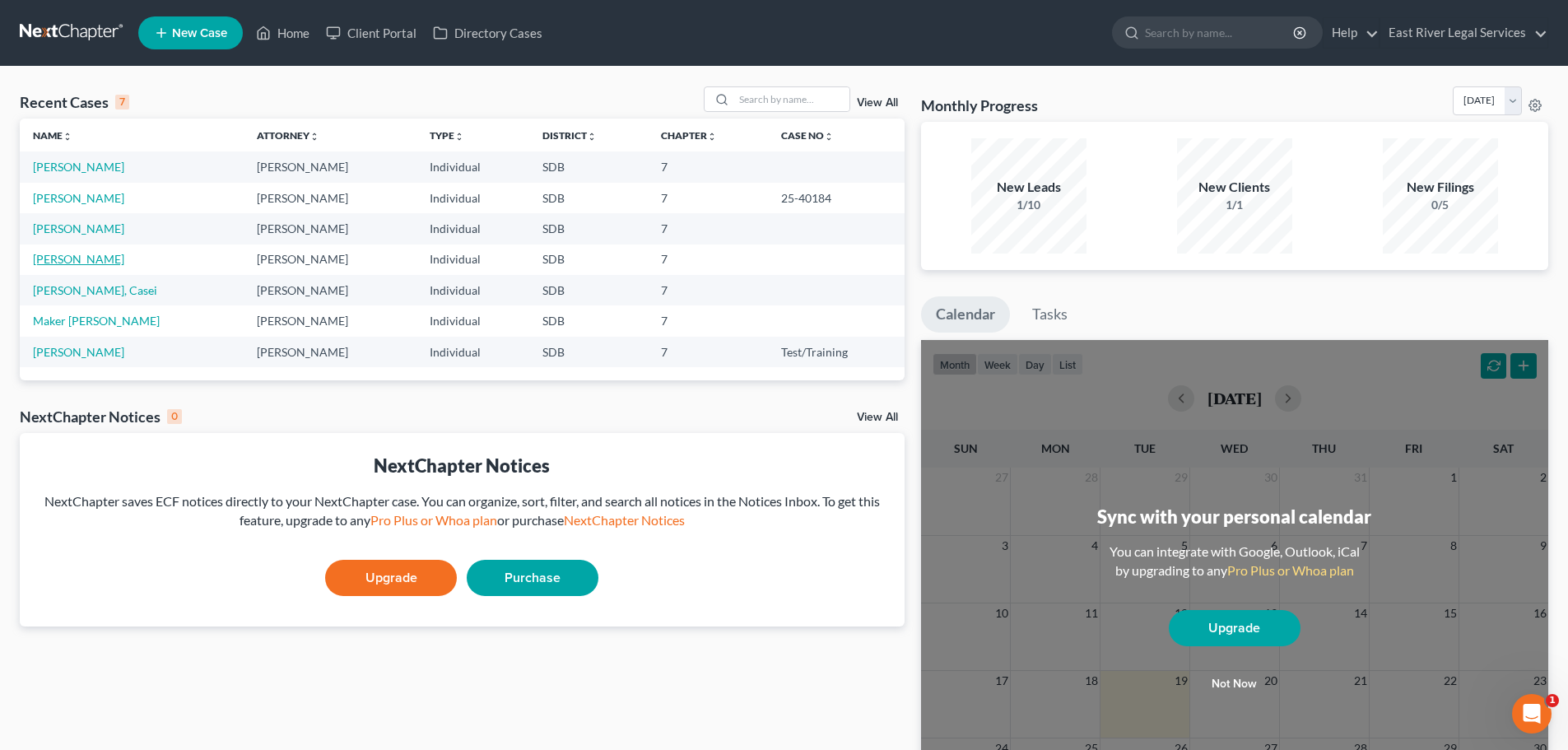
click at [71, 260] on link "[PERSON_NAME]" at bounding box center [79, 259] width 92 height 14
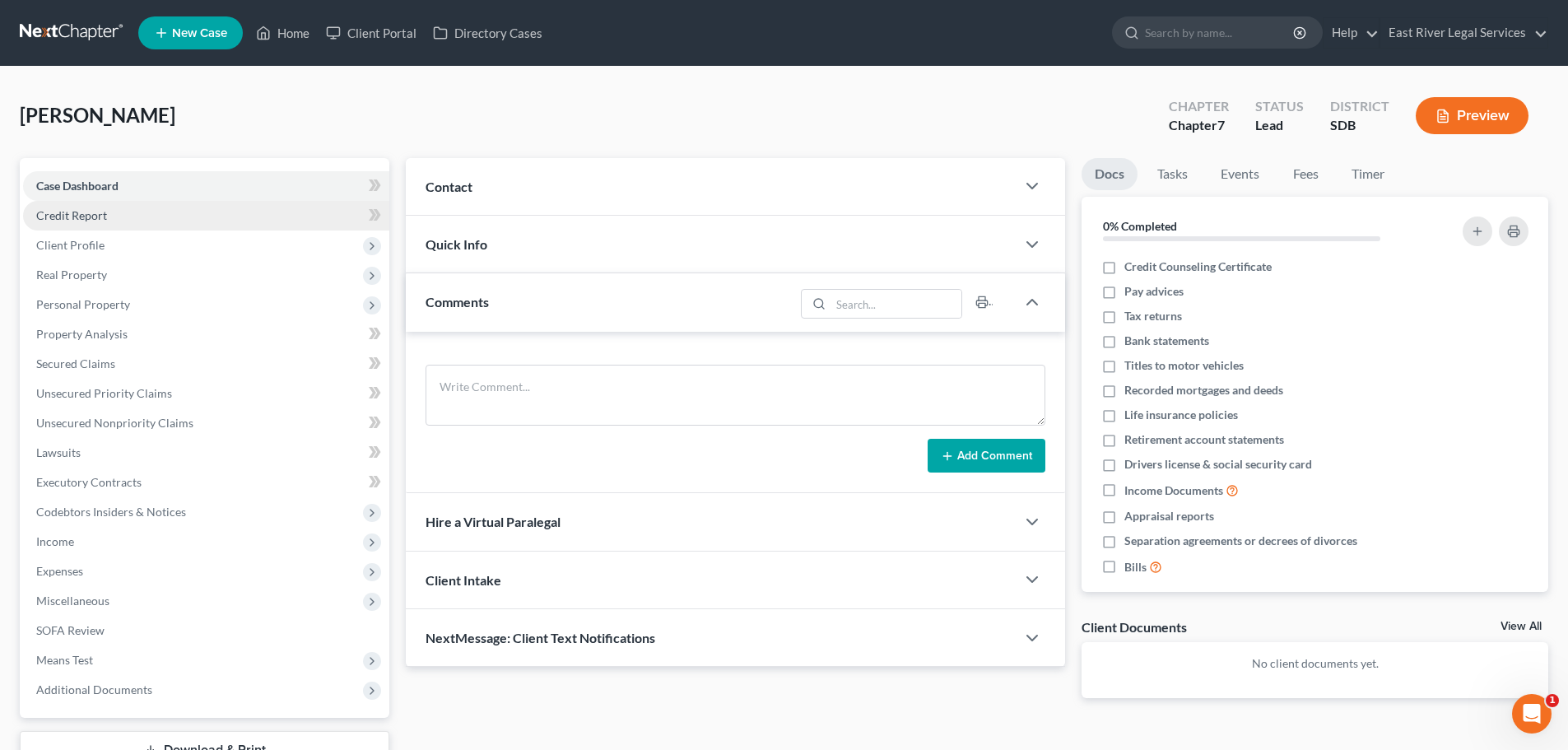
click at [139, 216] on link "Credit Report" at bounding box center [206, 216] width 366 height 30
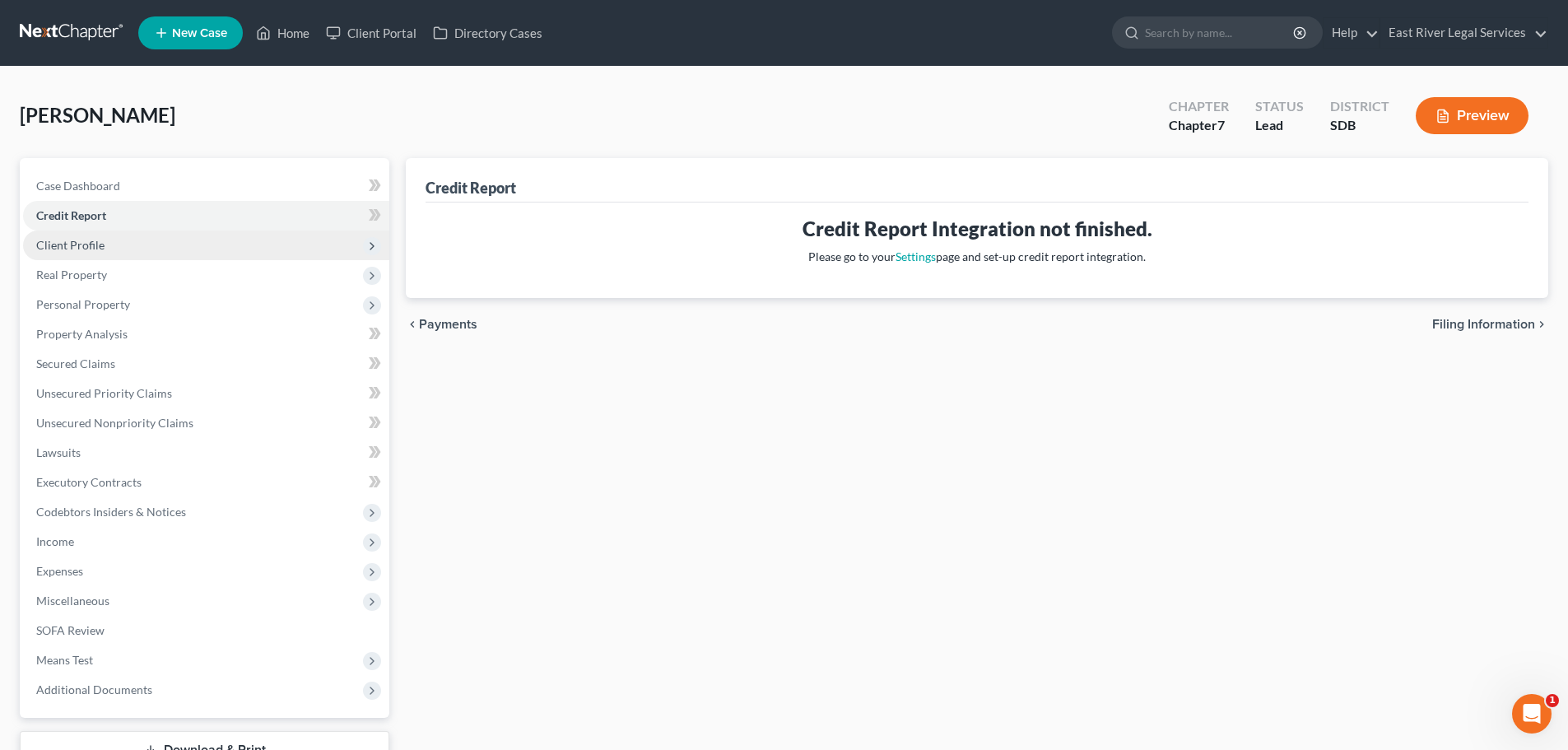
click at [156, 237] on span "Client Profile" at bounding box center [206, 246] width 366 height 30
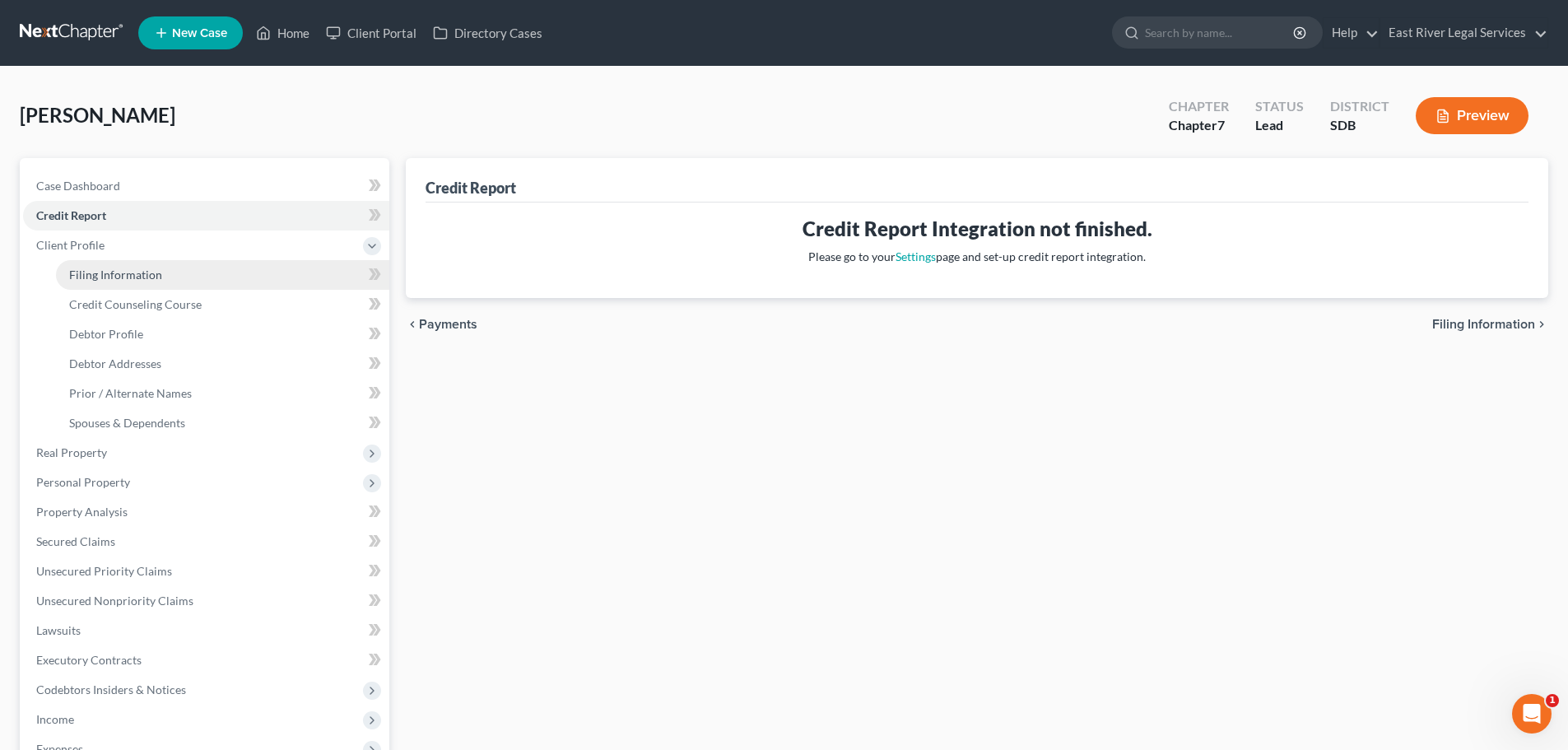
click at [108, 281] on span "Filing Information" at bounding box center [115, 275] width 93 height 14
select select "1"
select select "0"
select select "73"
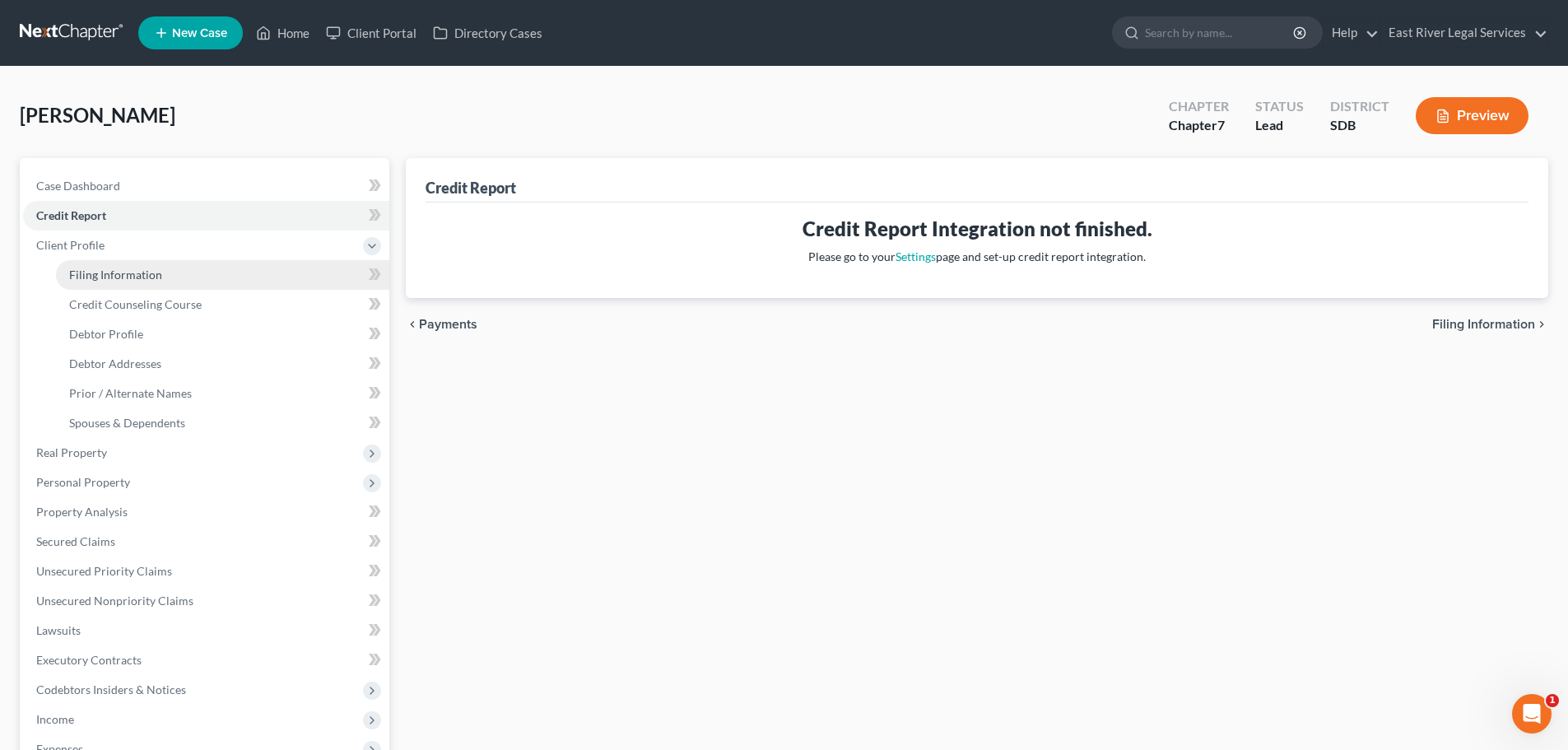
select select "1"
select select "43"
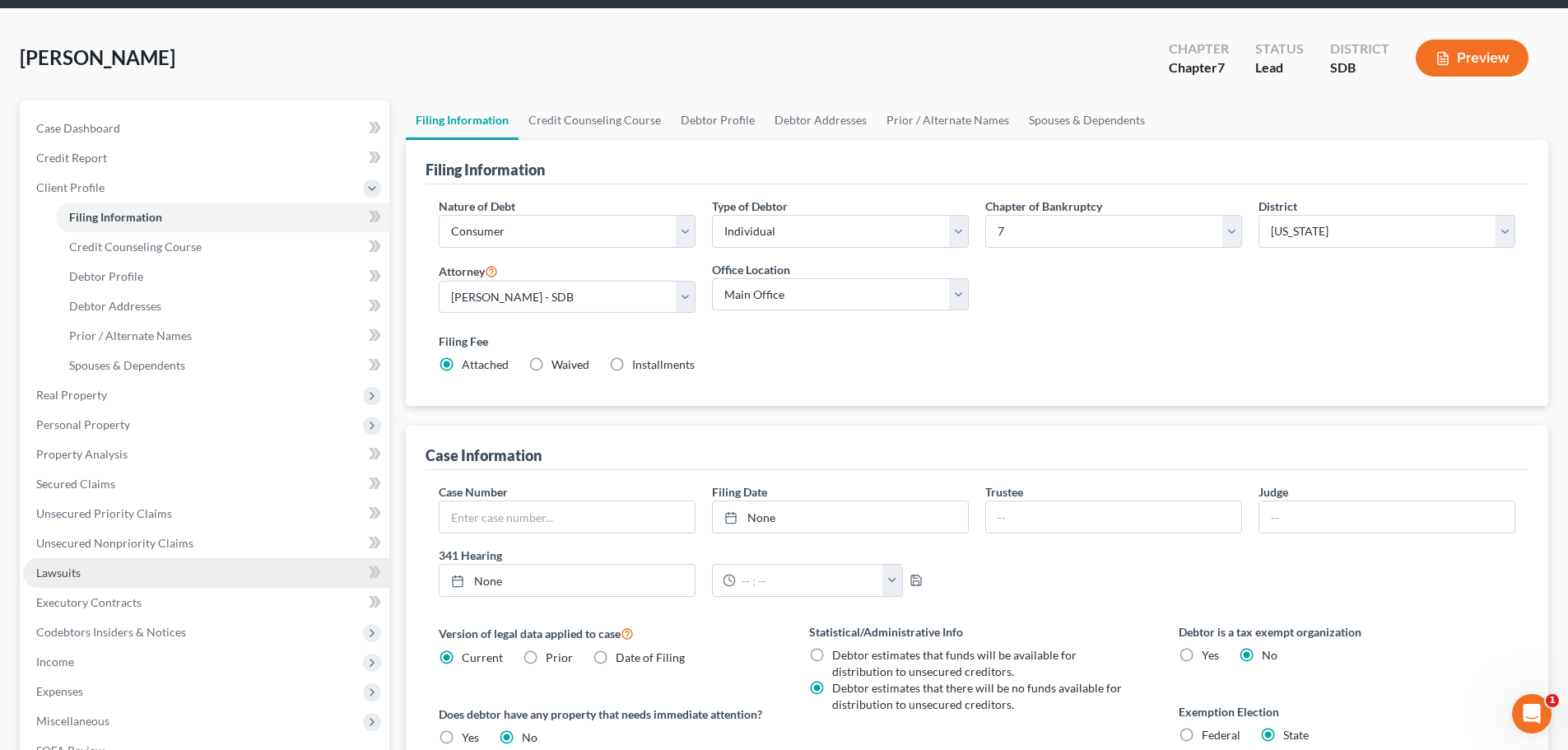
scroll to position [82, 0]
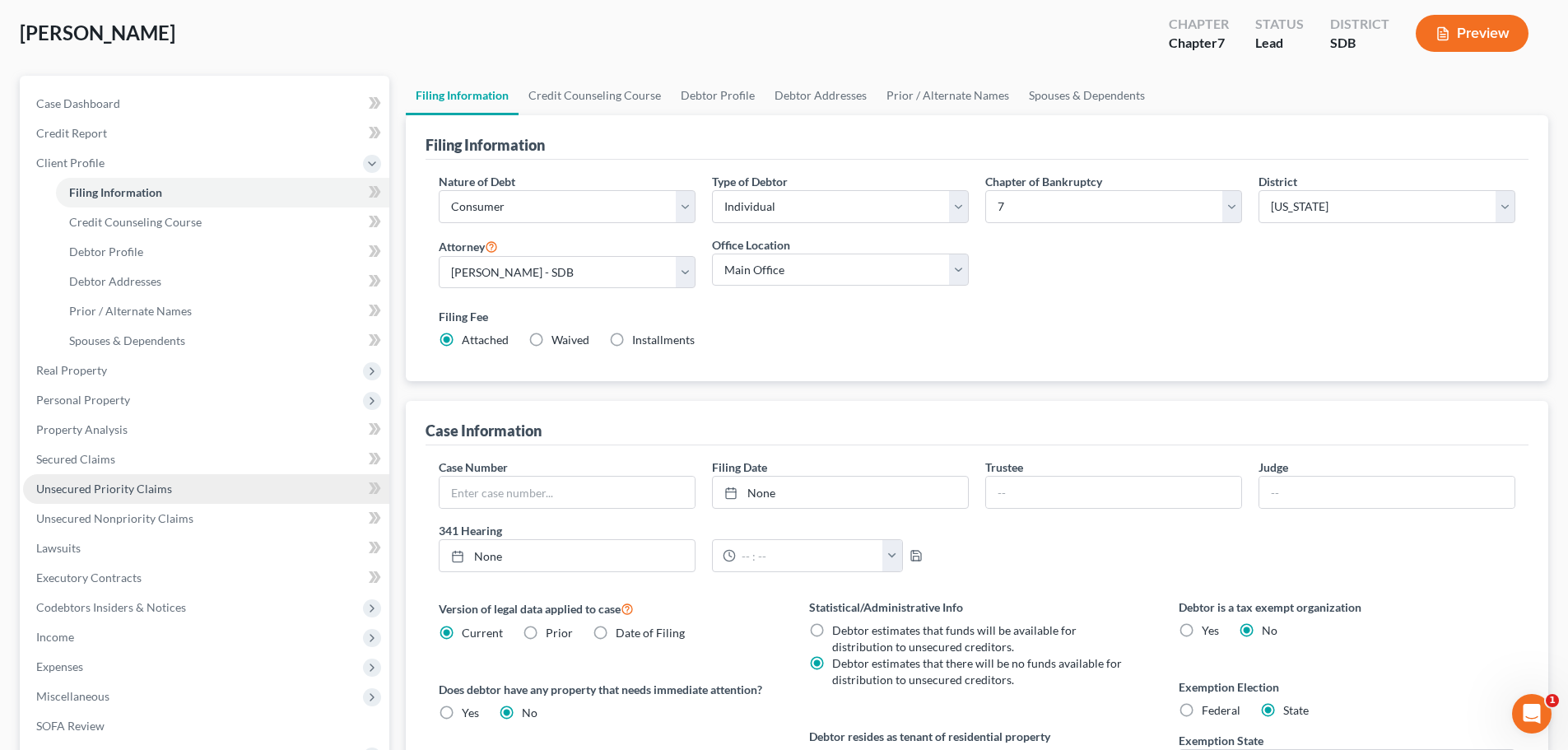
click at [77, 485] on span "Unsecured Priority Claims" at bounding box center [104, 488] width 136 height 14
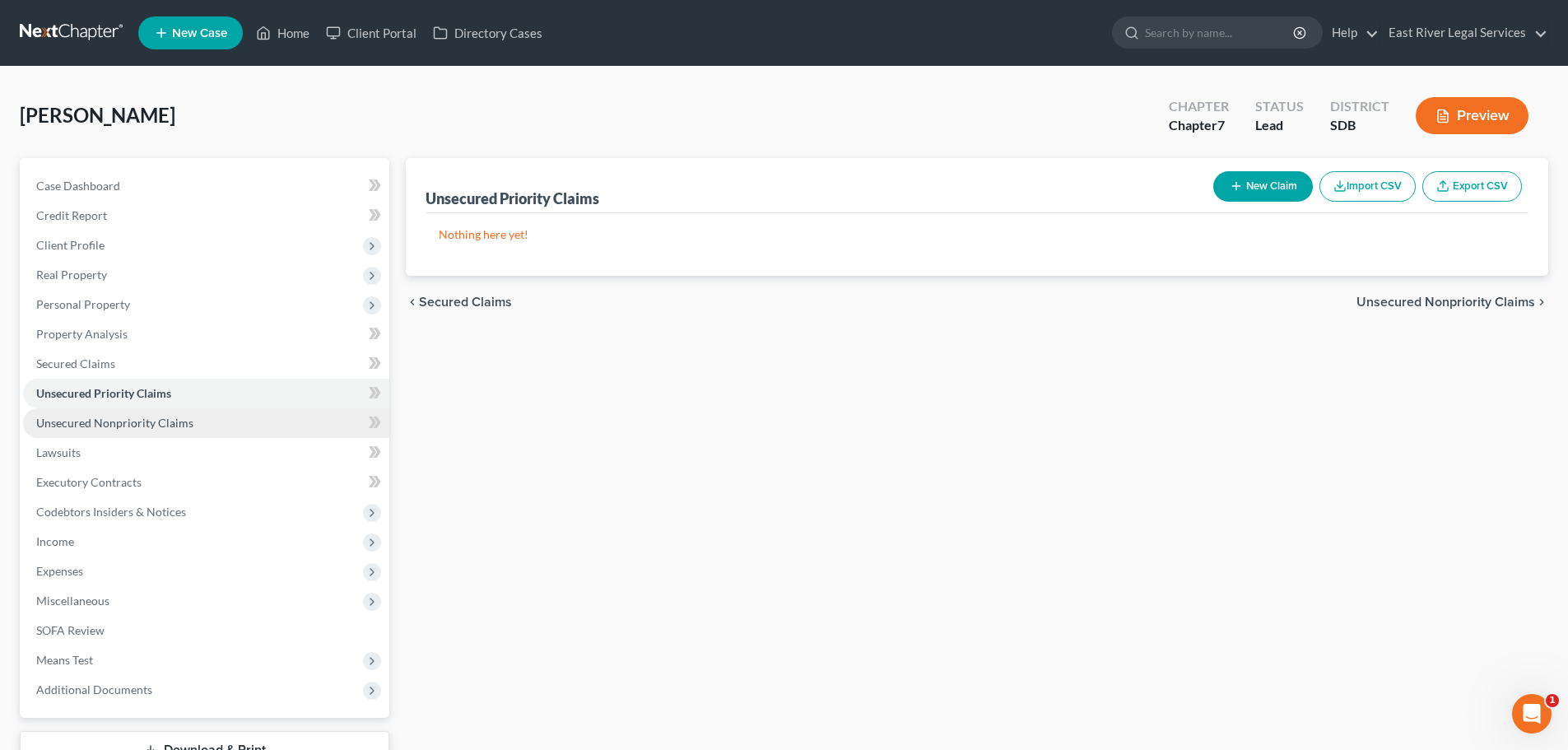
click at [117, 424] on span "Unsecured Nonpriority Claims" at bounding box center [115, 422] width 158 height 14
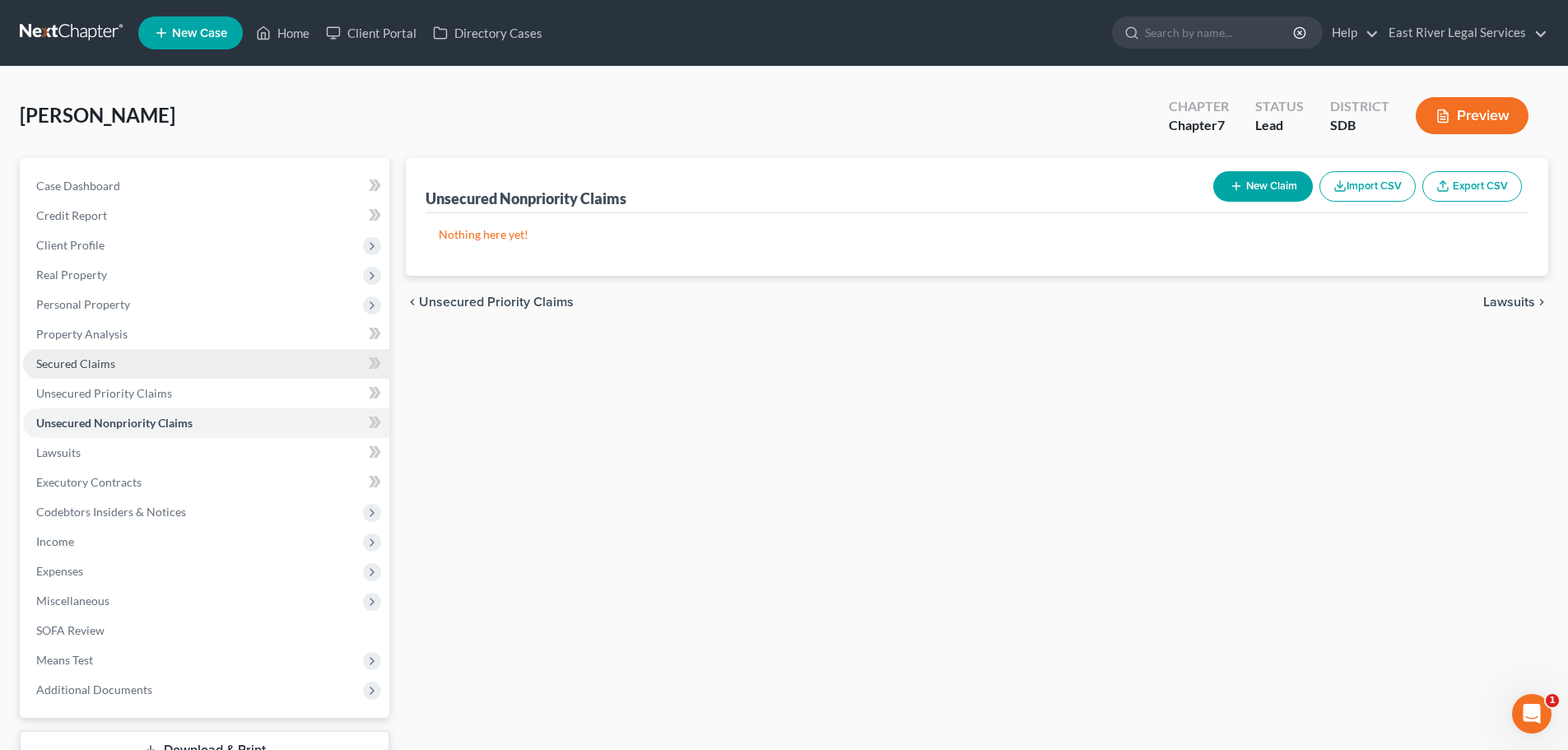
click at [95, 364] on span "Secured Claims" at bounding box center [75, 364] width 79 height 14
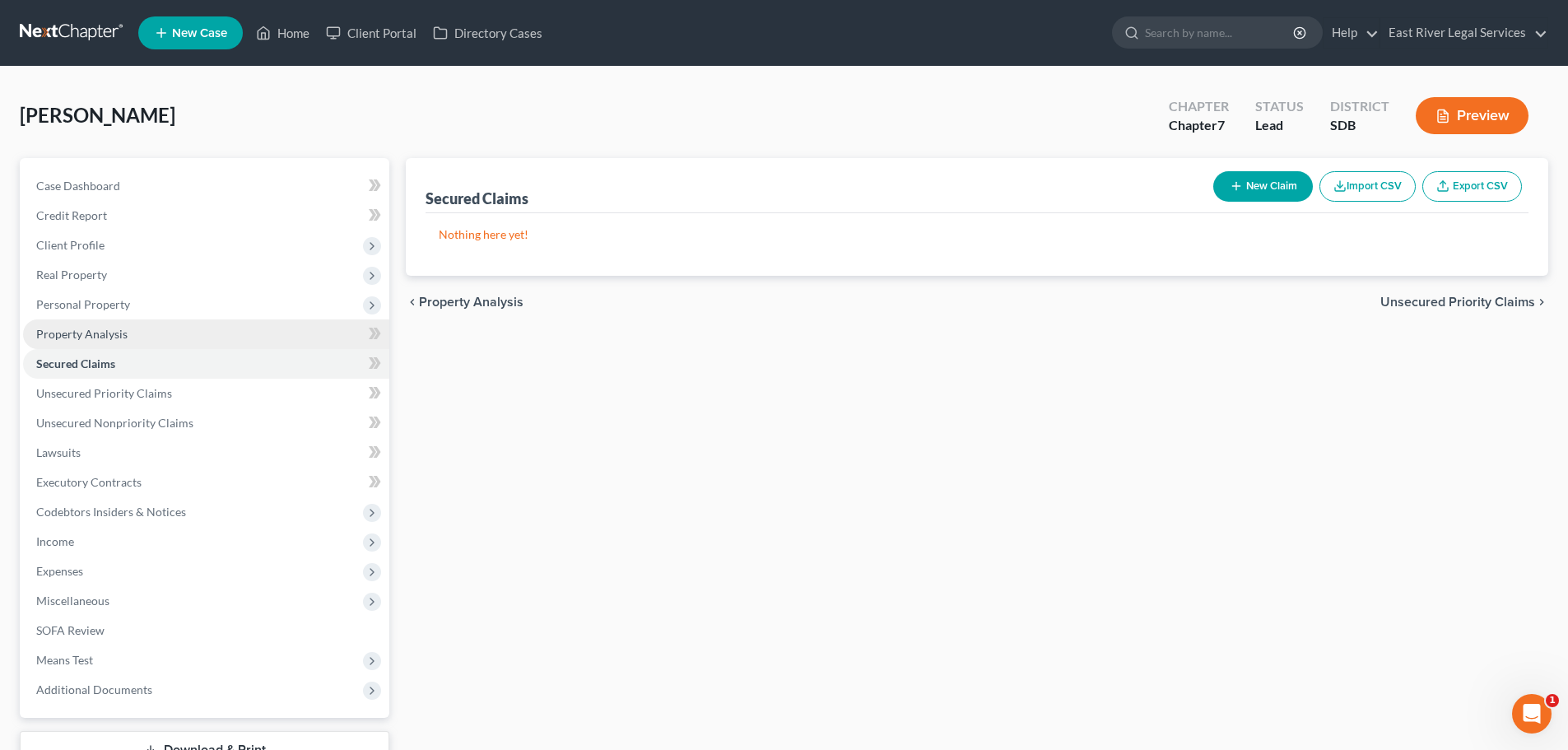
click at [96, 332] on span "Property Analysis" at bounding box center [82, 334] width 92 height 14
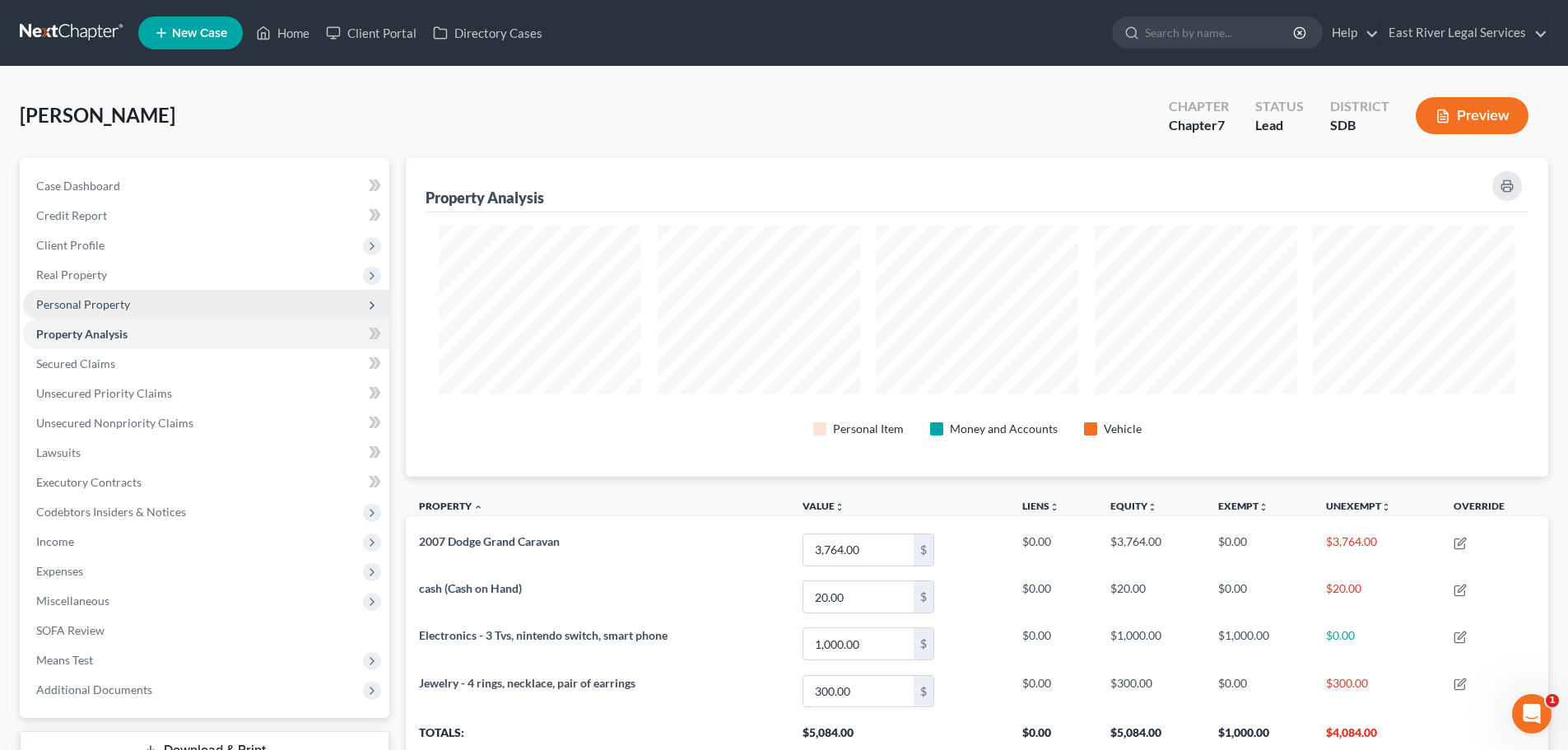
click at [93, 308] on span "Personal Property" at bounding box center [83, 305] width 94 height 14
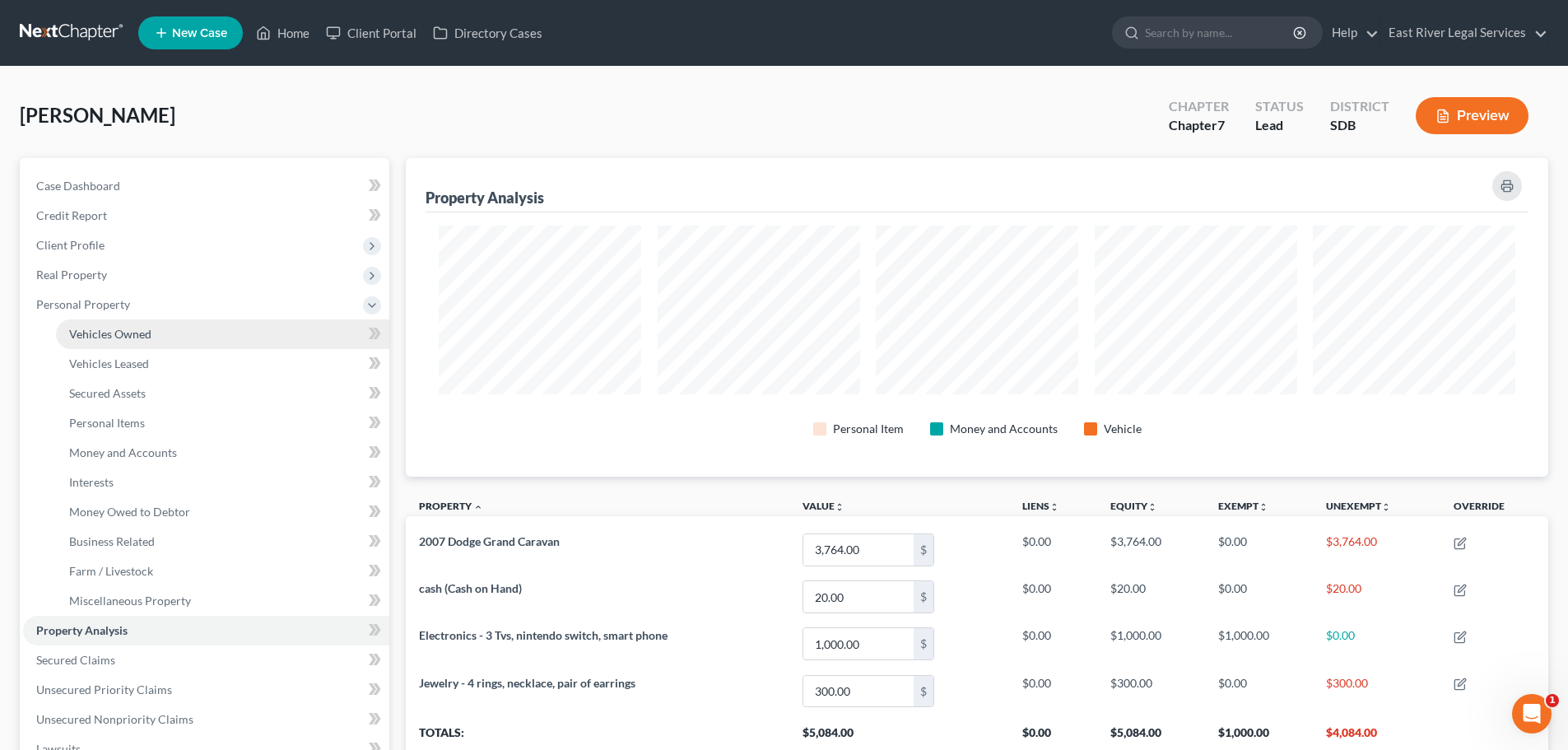
click at [94, 338] on span "Vehicles Owned" at bounding box center [110, 334] width 82 height 14
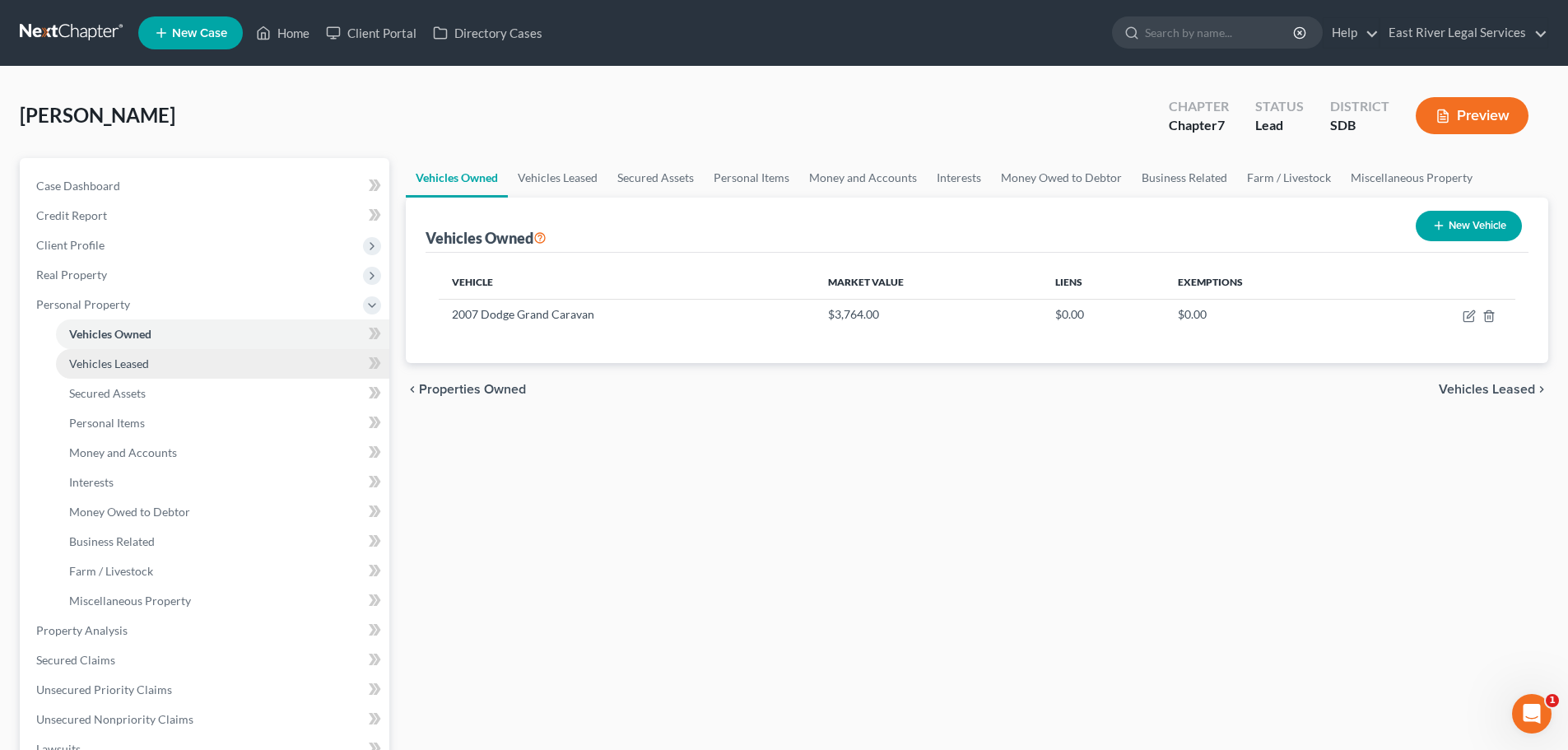
click at [103, 365] on span "Vehicles Leased" at bounding box center [109, 364] width 80 height 14
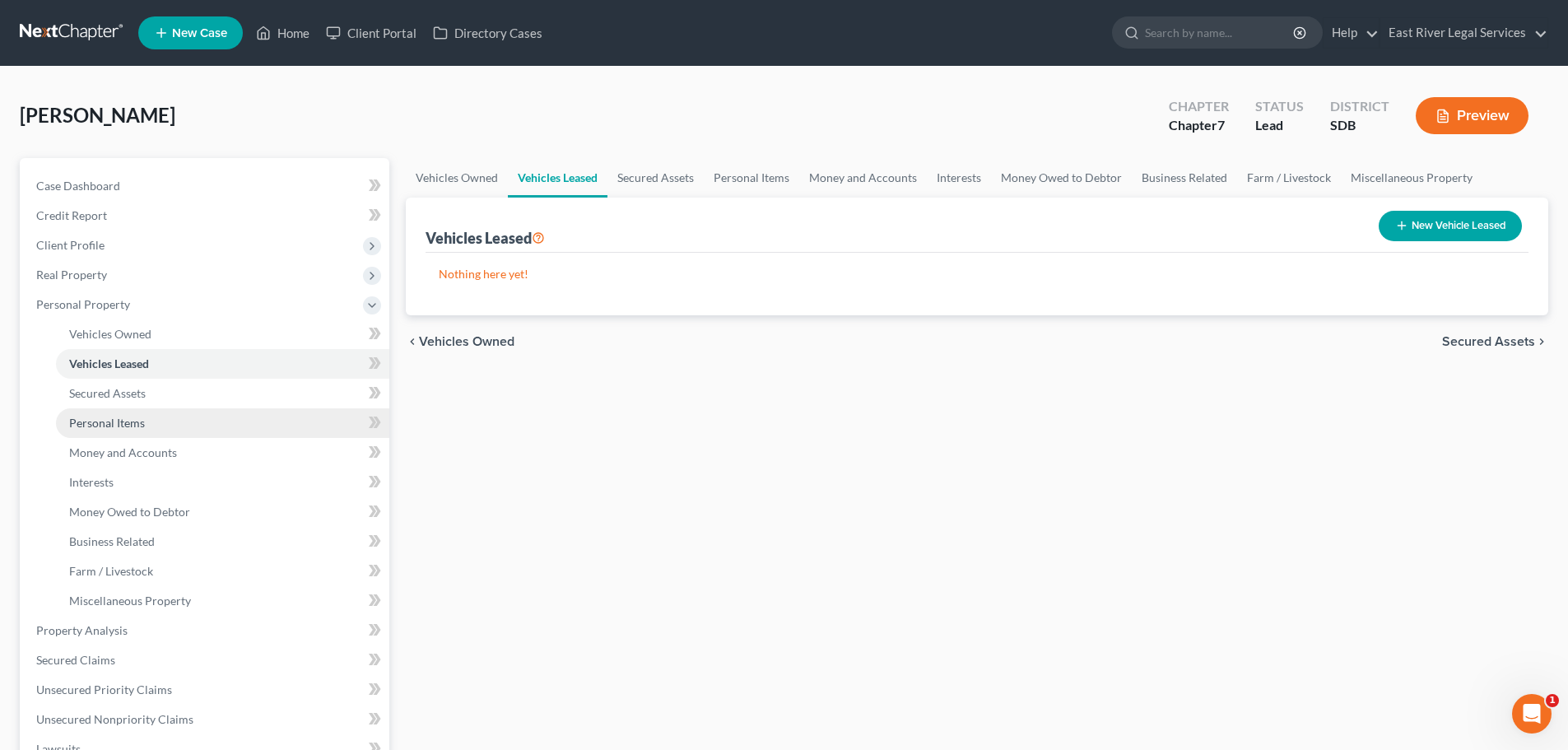
click at [98, 430] on link "Personal Items" at bounding box center [223, 423] width 333 height 30
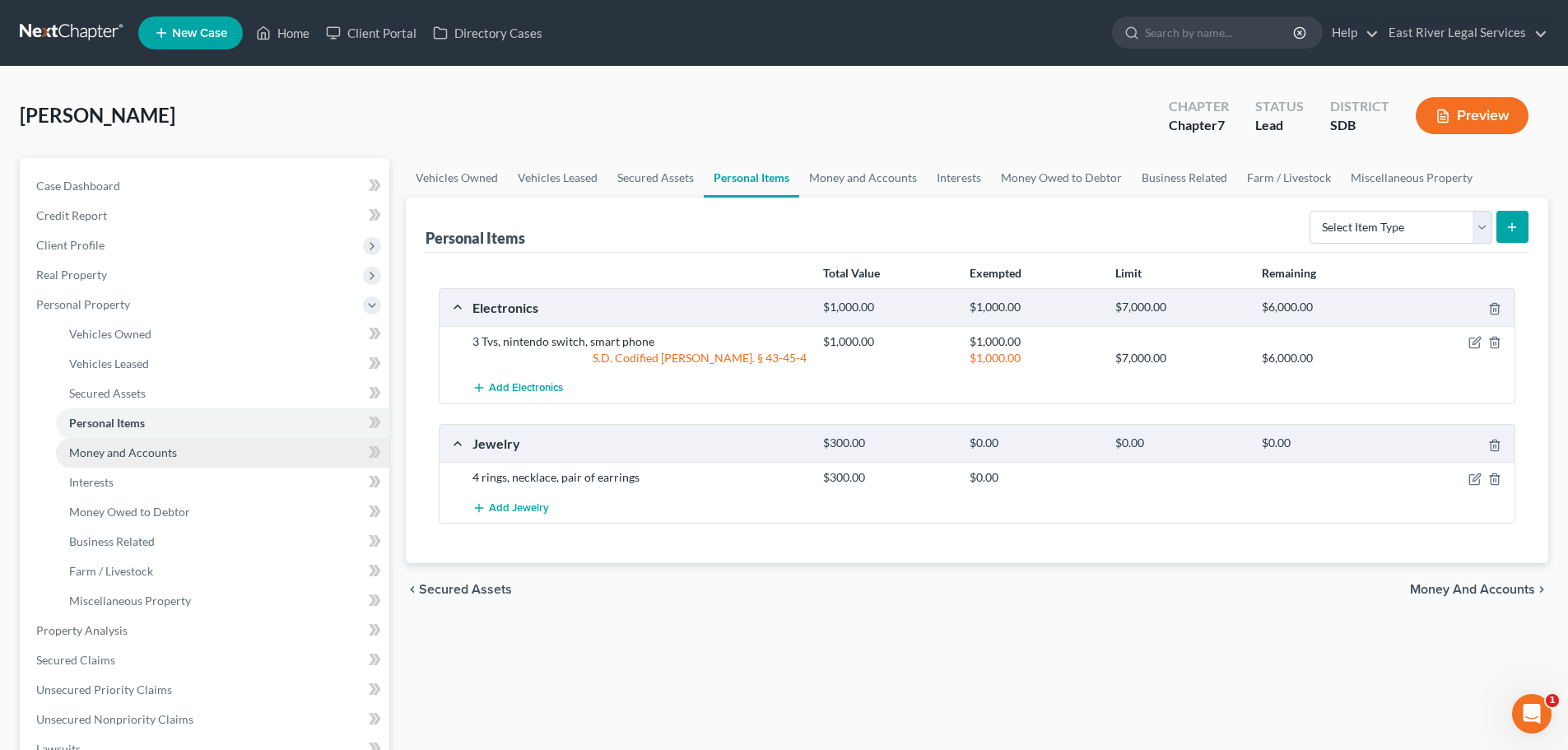
click at [105, 455] on span "Money and Accounts" at bounding box center [123, 452] width 108 height 14
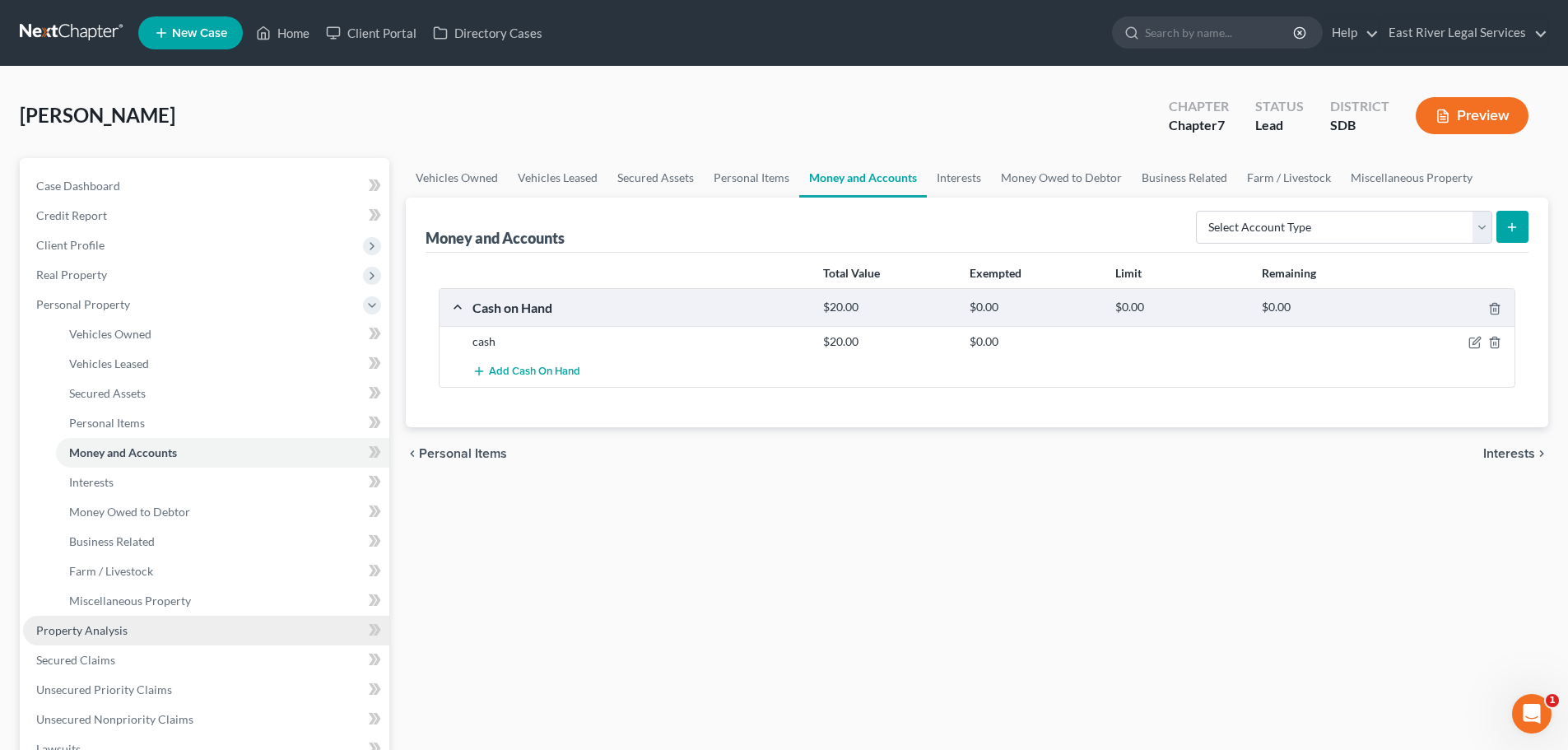
click at [106, 635] on span "Property Analysis" at bounding box center [82, 630] width 92 height 14
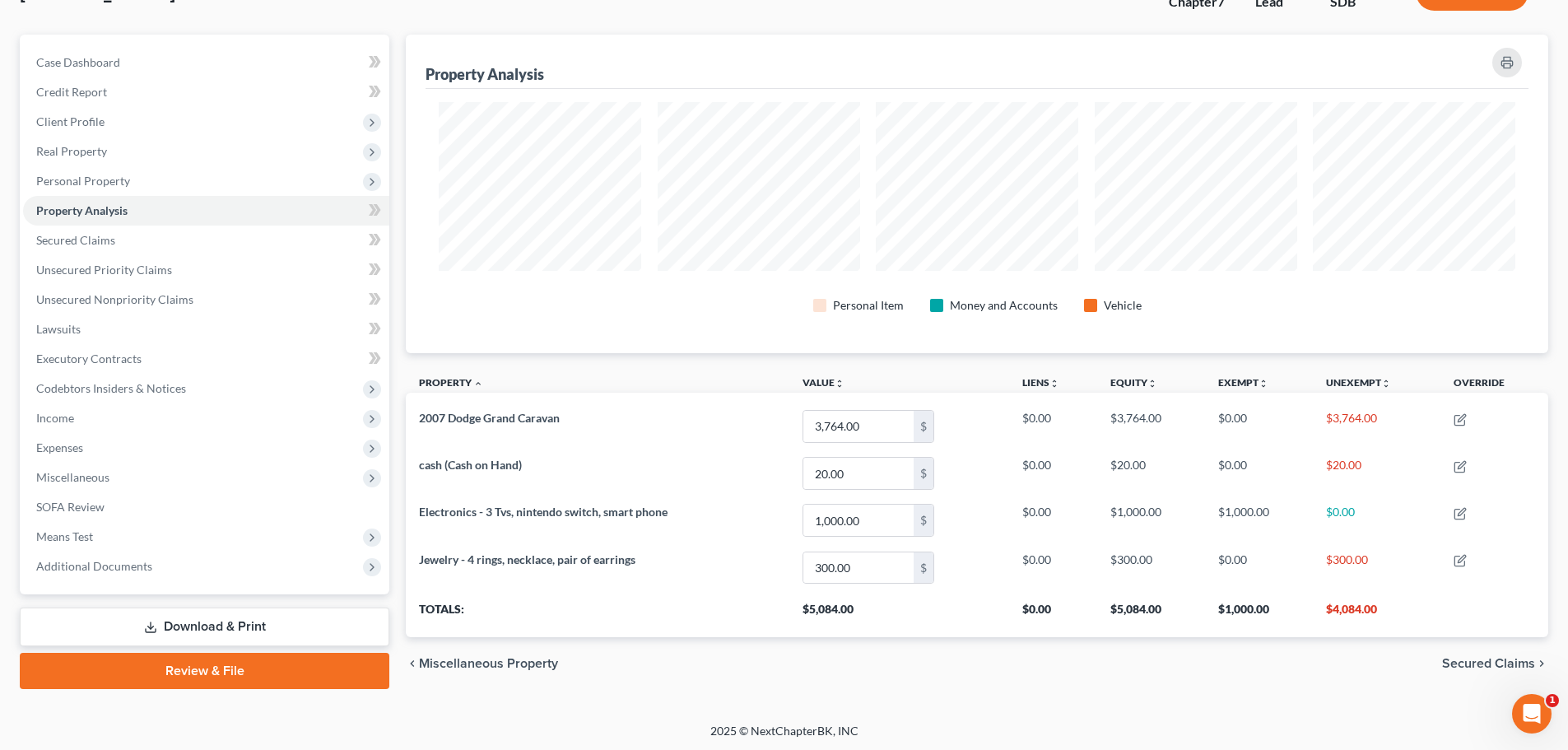
scroll to position [126, 0]
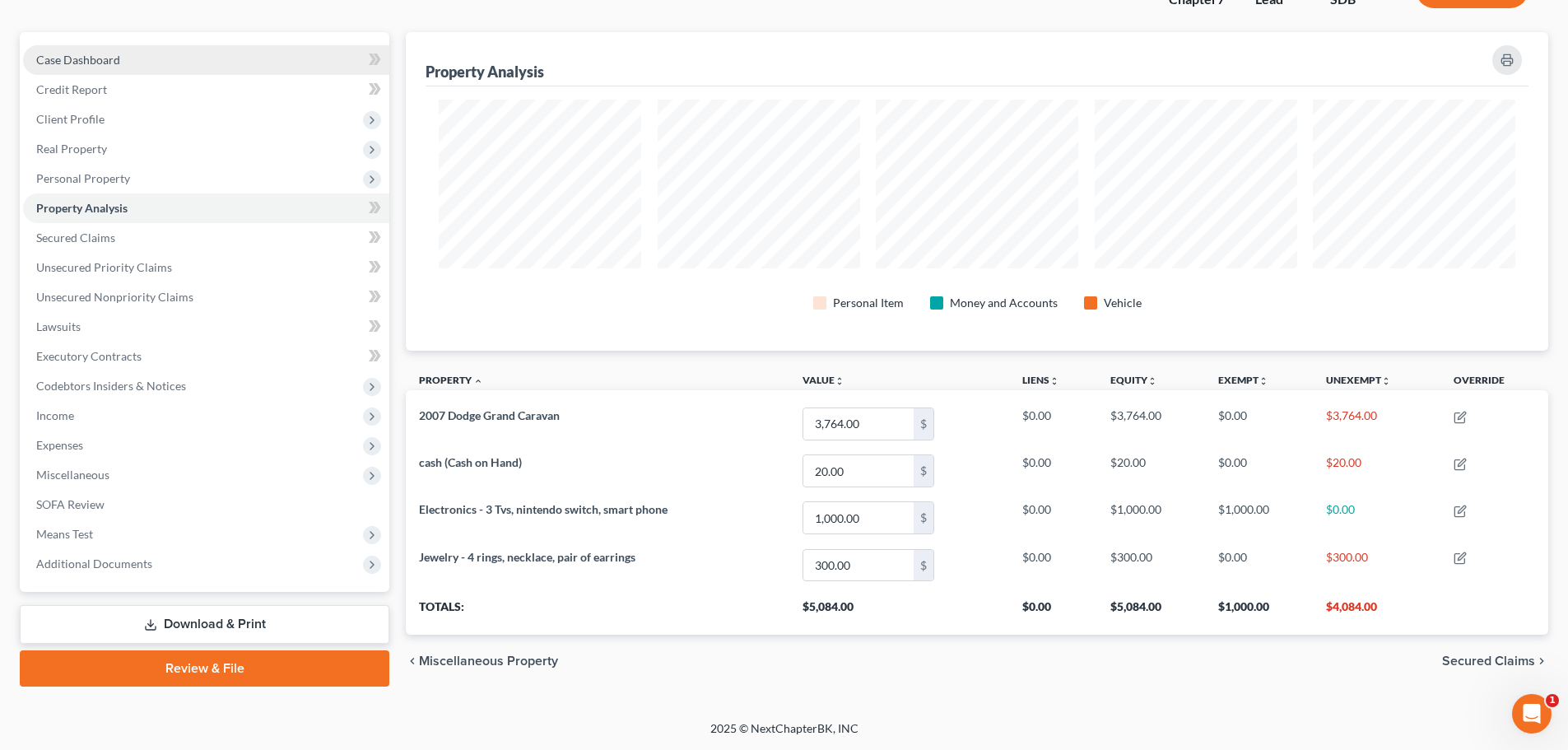
click at [115, 63] on span "Case Dashboard" at bounding box center [78, 60] width 84 height 14
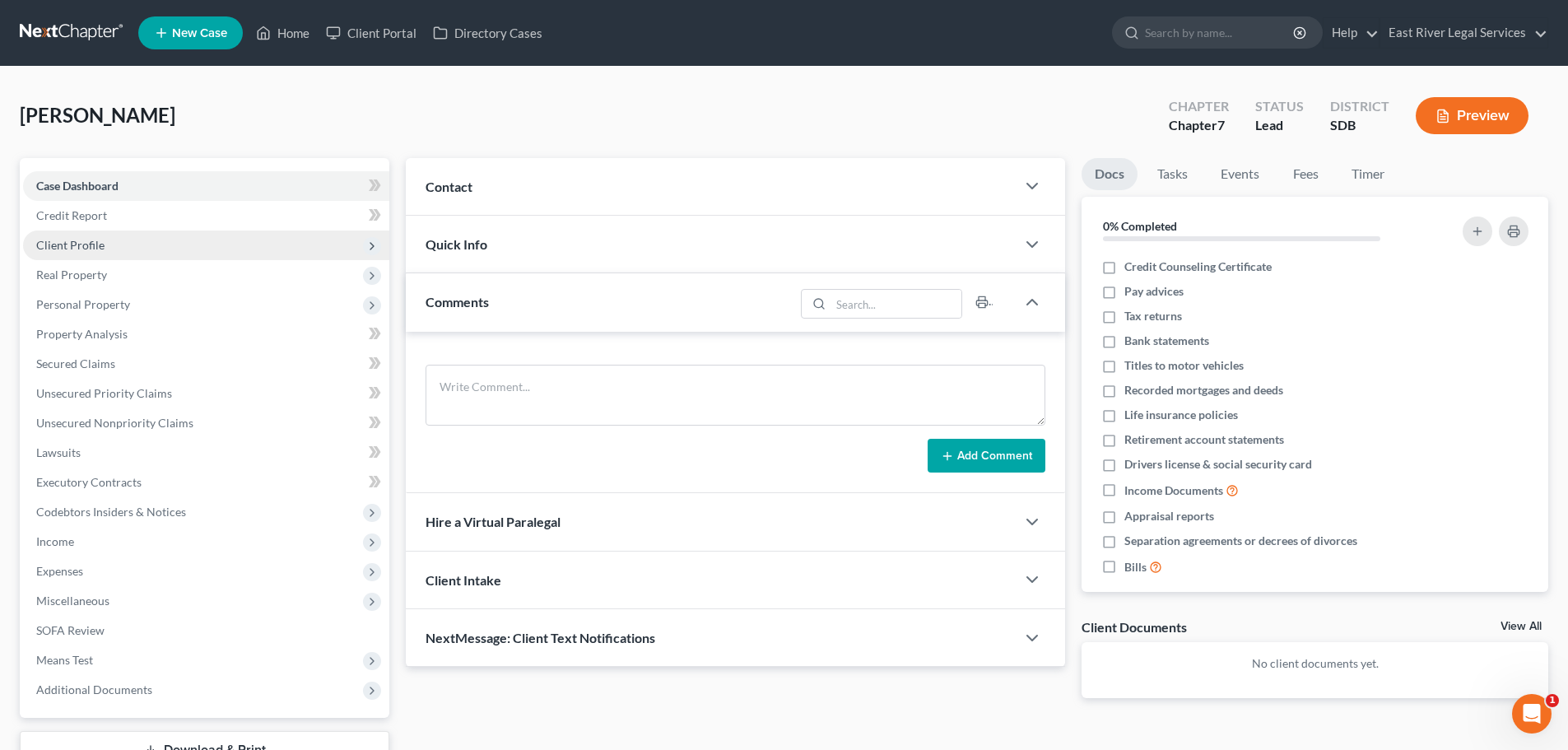
click at [84, 247] on span "Client Profile" at bounding box center [70, 245] width 68 height 14
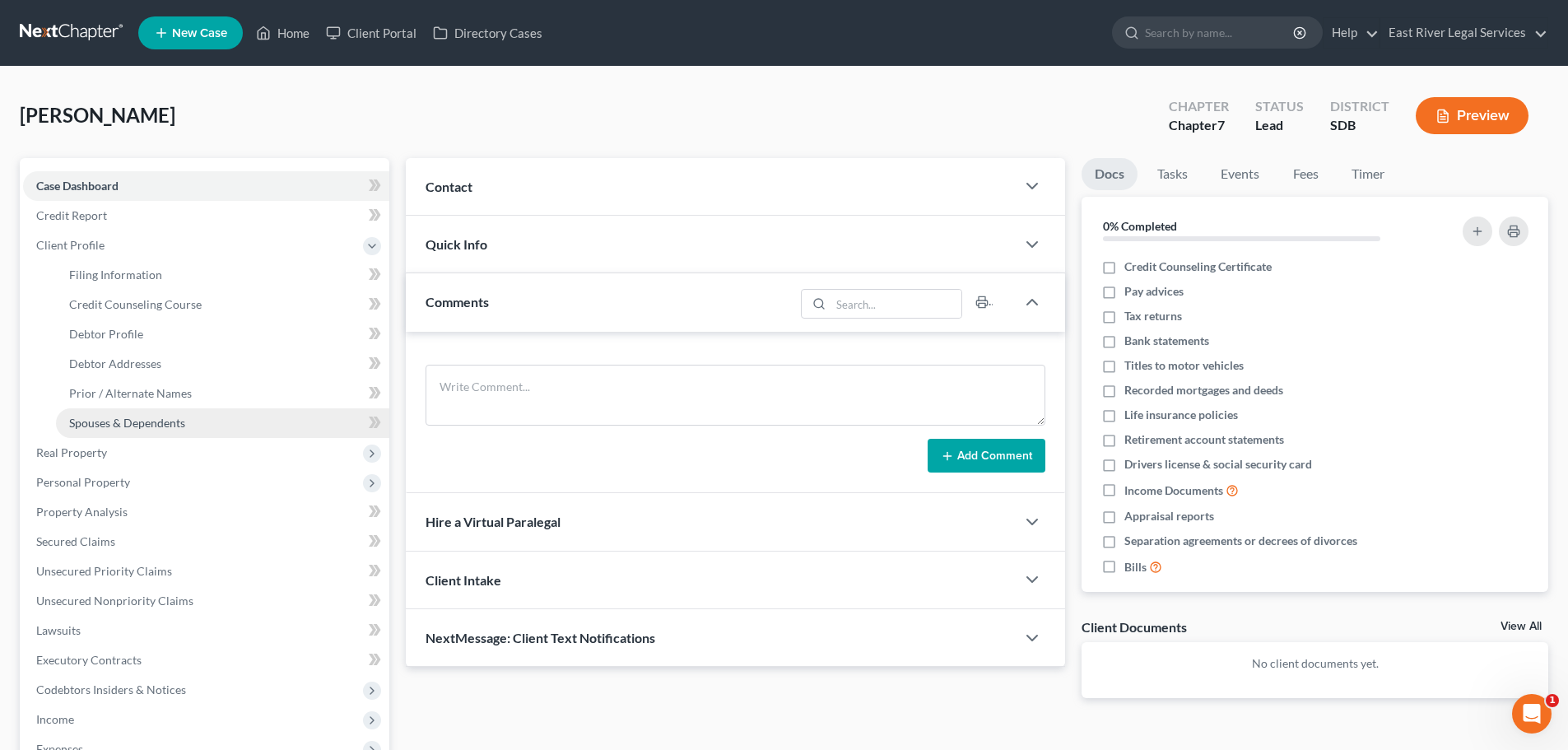
click at [84, 425] on span "Spouses & Dependents" at bounding box center [127, 422] width 116 height 14
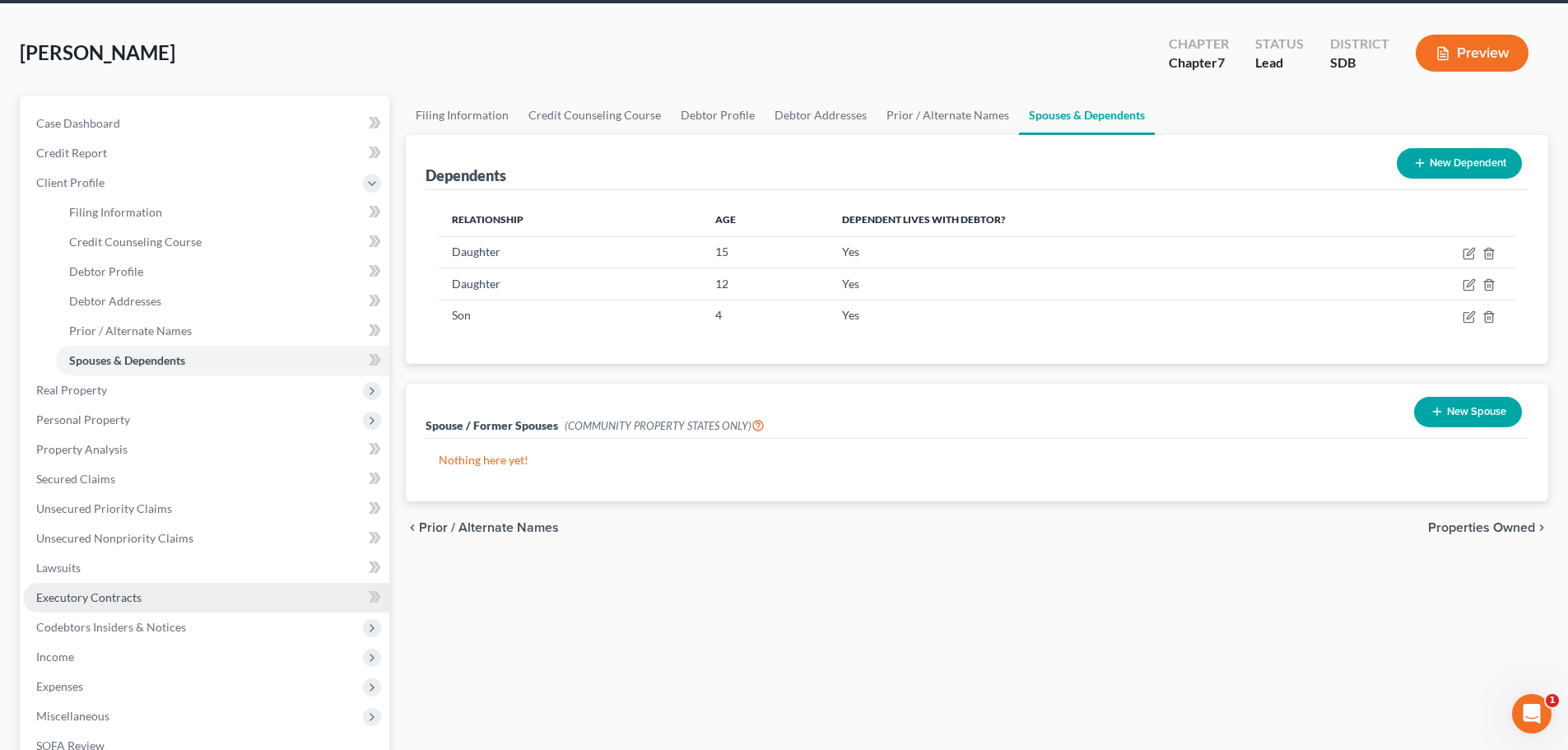
scroll to position [247, 0]
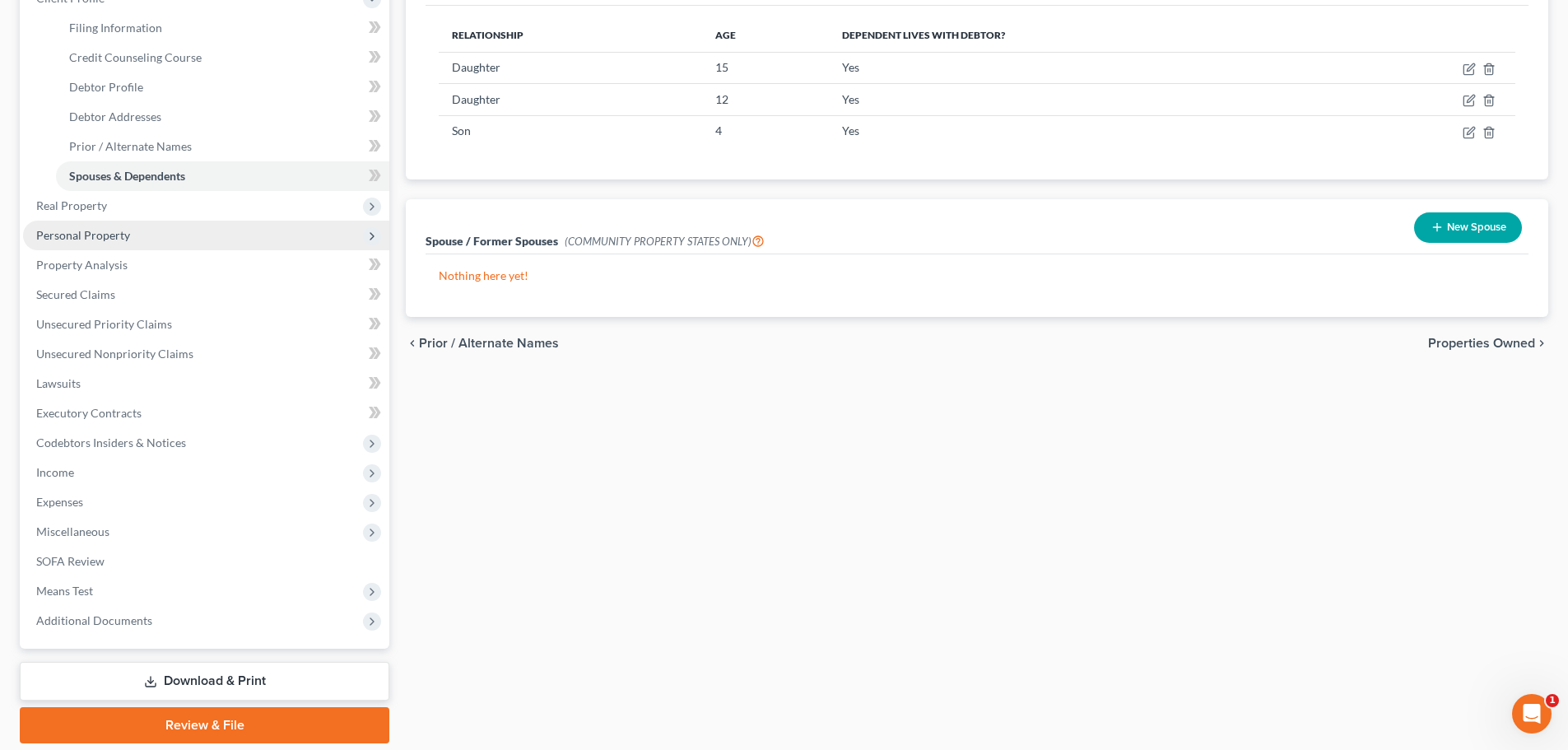
click at [89, 235] on span "Personal Property" at bounding box center [83, 235] width 94 height 14
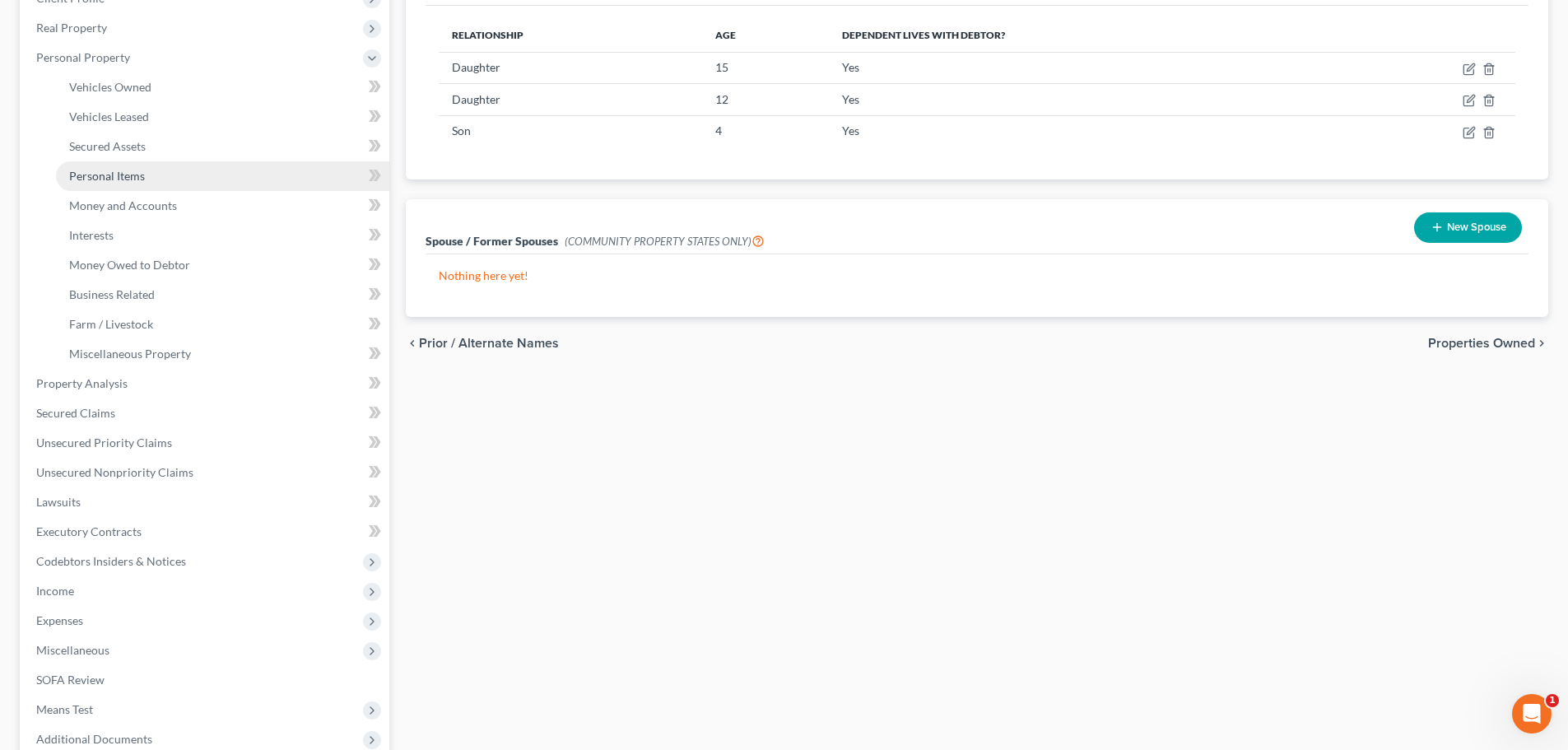
click at [111, 169] on span "Personal Items" at bounding box center [107, 176] width 76 height 14
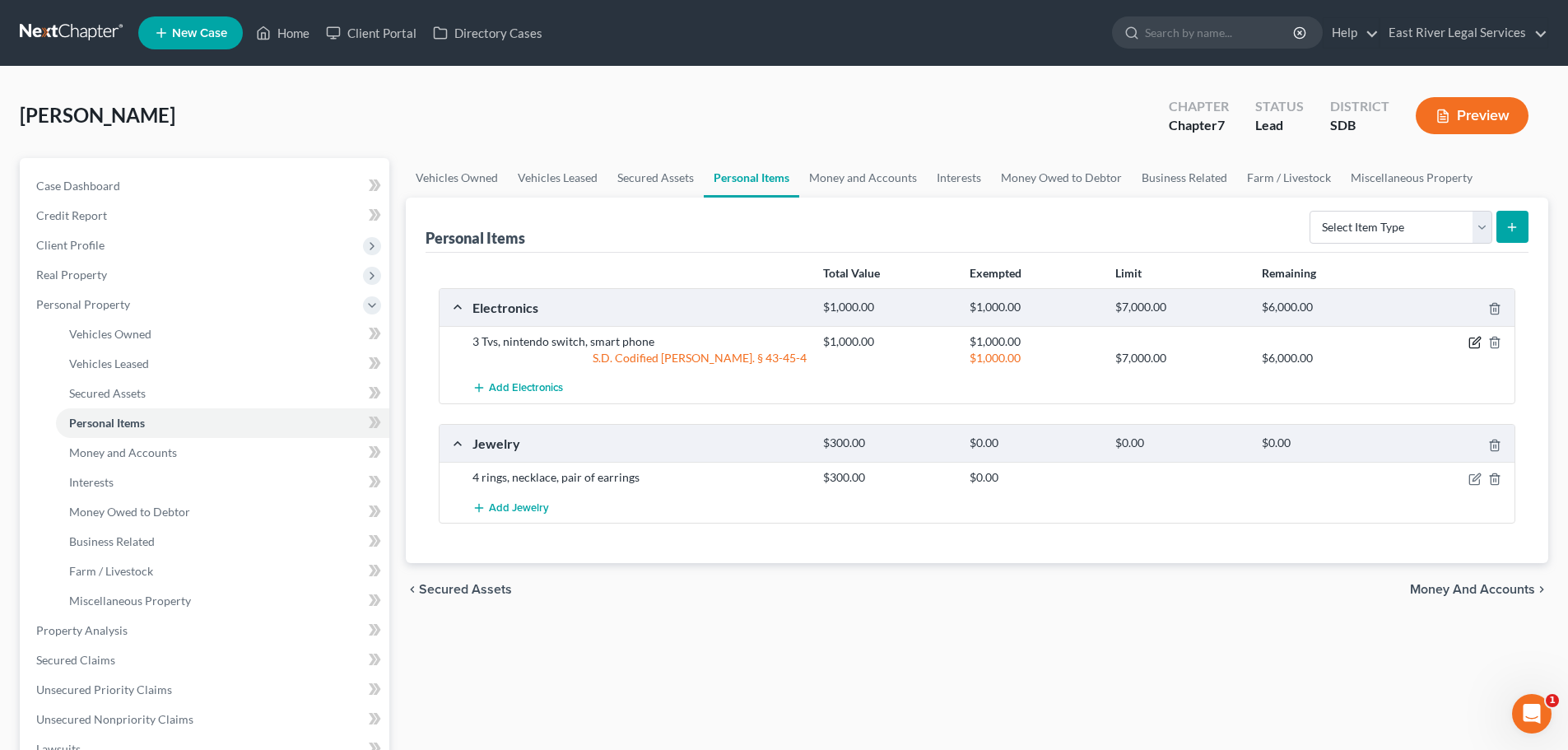
click at [1471, 342] on icon "button" at bounding box center [1474, 342] width 13 height 13
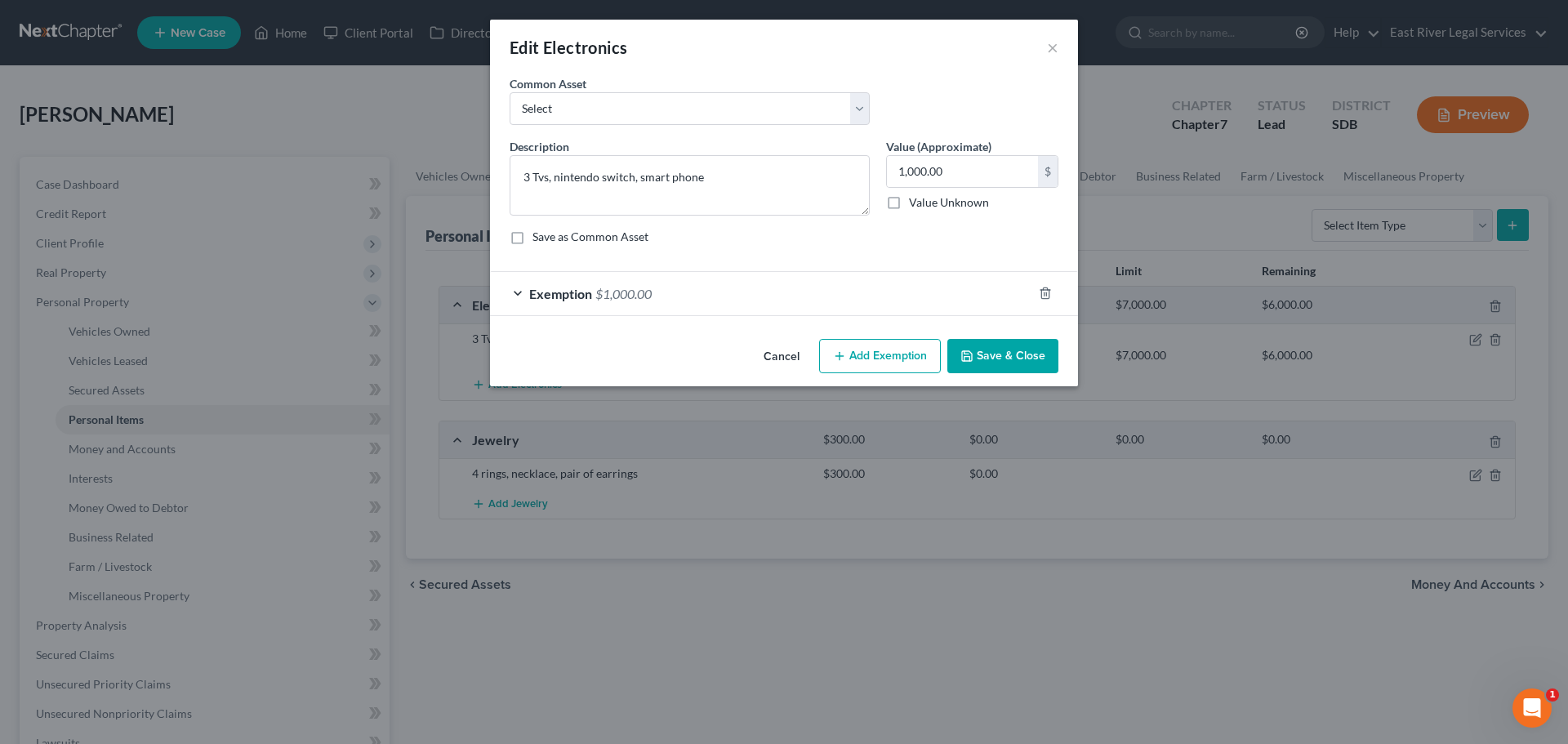
click at [515, 291] on div "Exemption $1,000.00" at bounding box center [762, 294] width 543 height 44
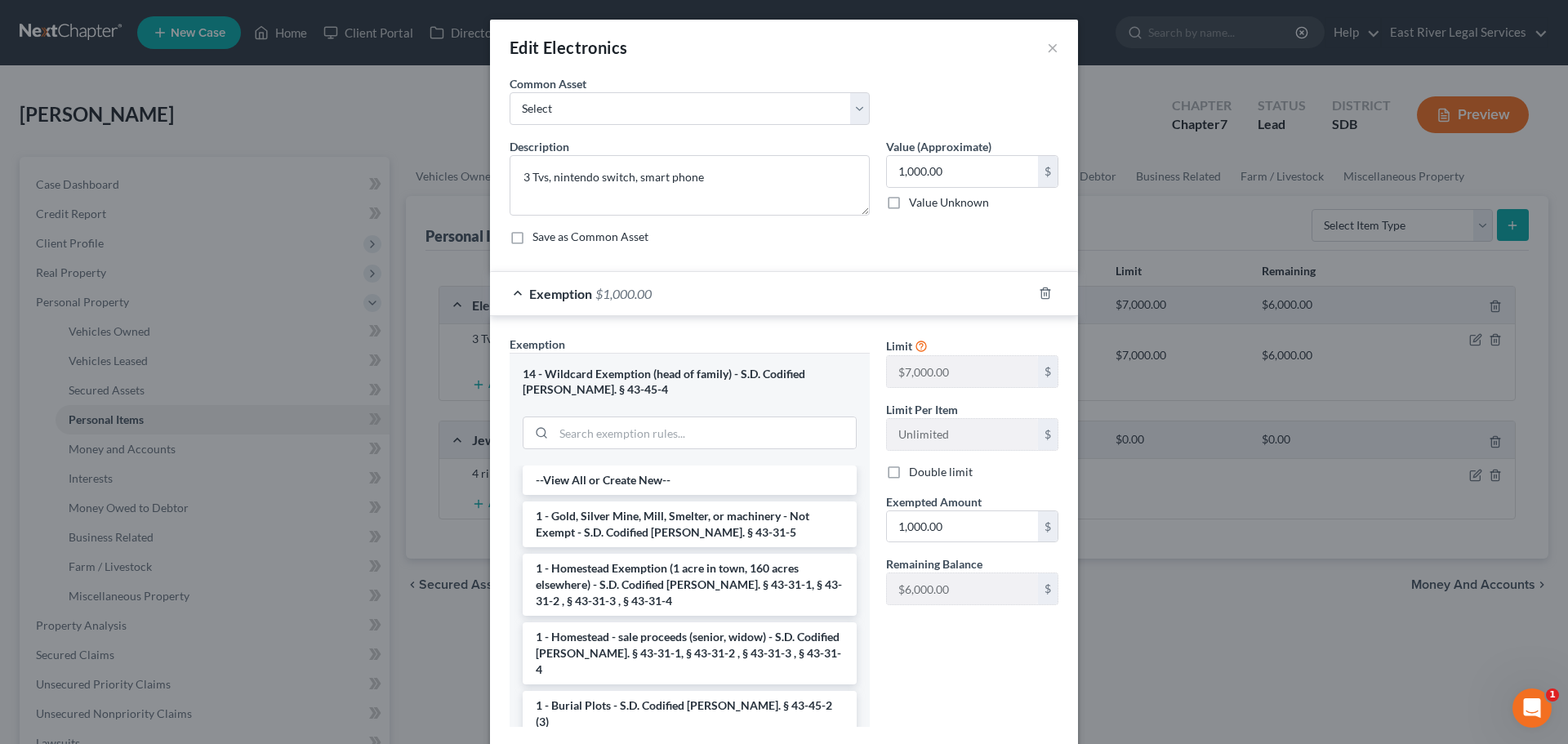
click at [1037, 51] on div "Edit Electronics ×" at bounding box center [784, 48] width 588 height 55
click at [1047, 53] on button "×" at bounding box center [1053, 48] width 12 height 20
